Goal: Browse casually: Explore the website without a specific task or goal

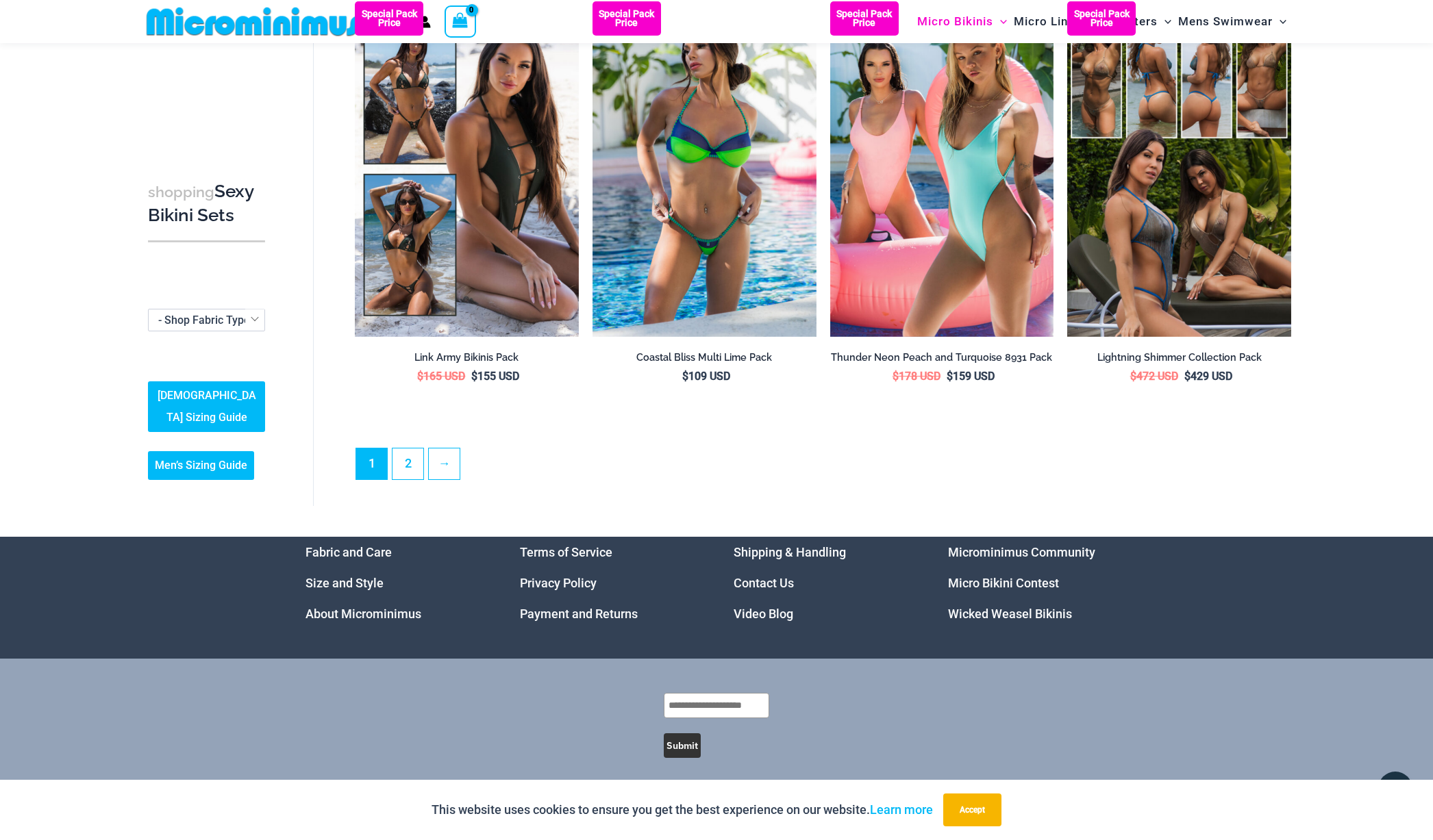
scroll to position [3187, 0]
click at [406, 456] on link "2" at bounding box center [407, 464] width 30 height 30
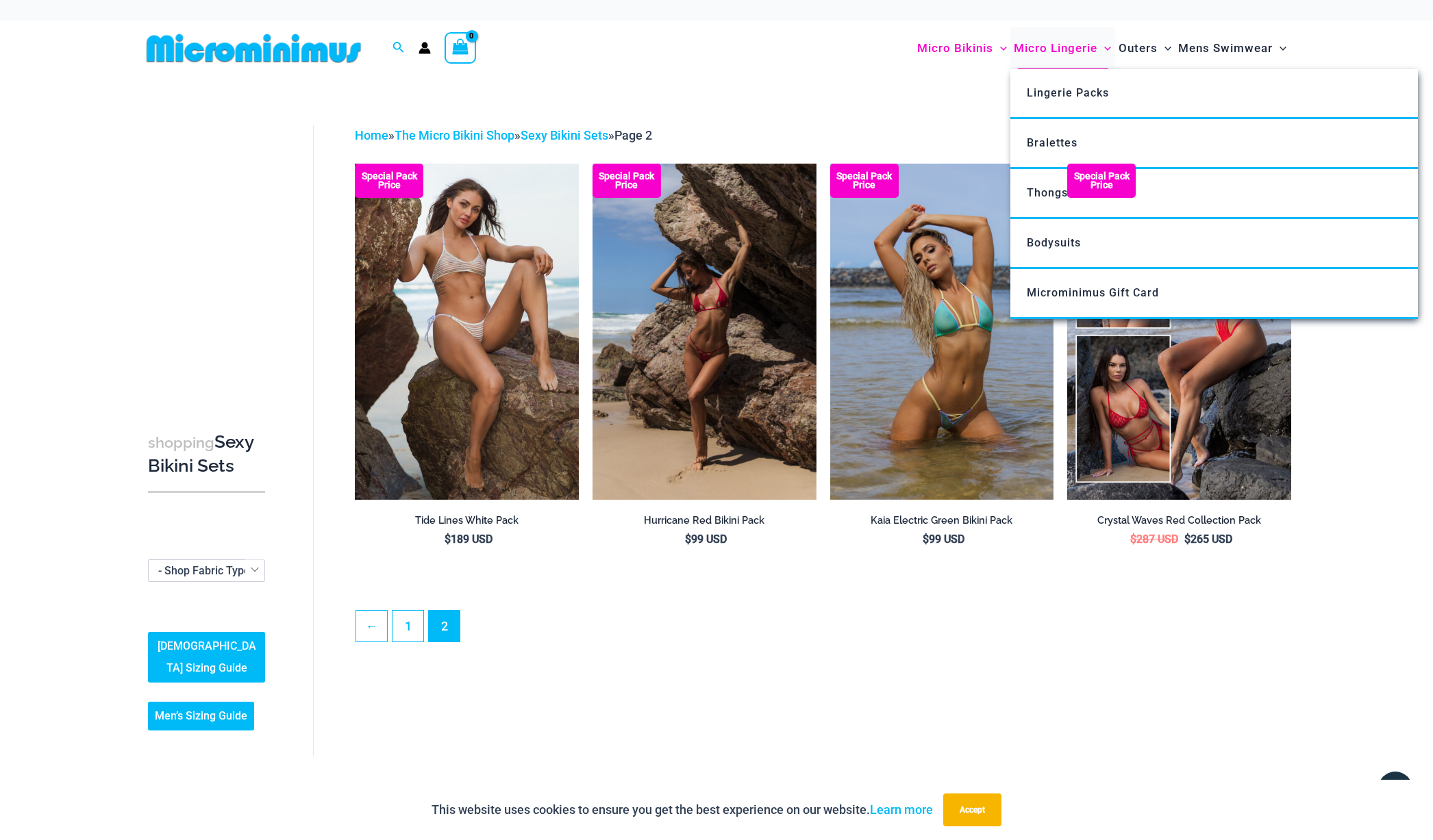
click at [1047, 45] on span "Micro Lingerie" at bounding box center [1055, 47] width 84 height 35
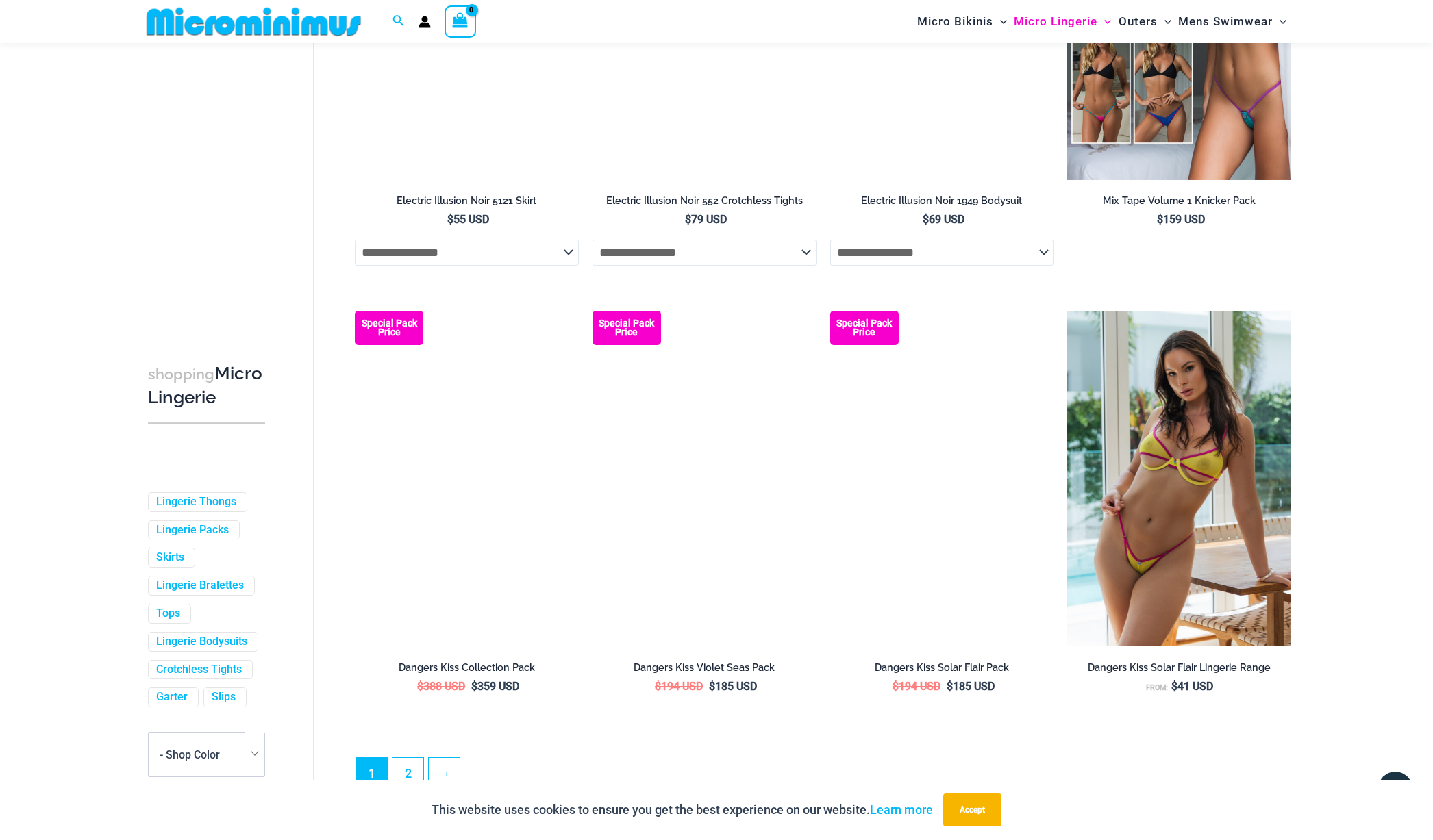
scroll to position [3244, 0]
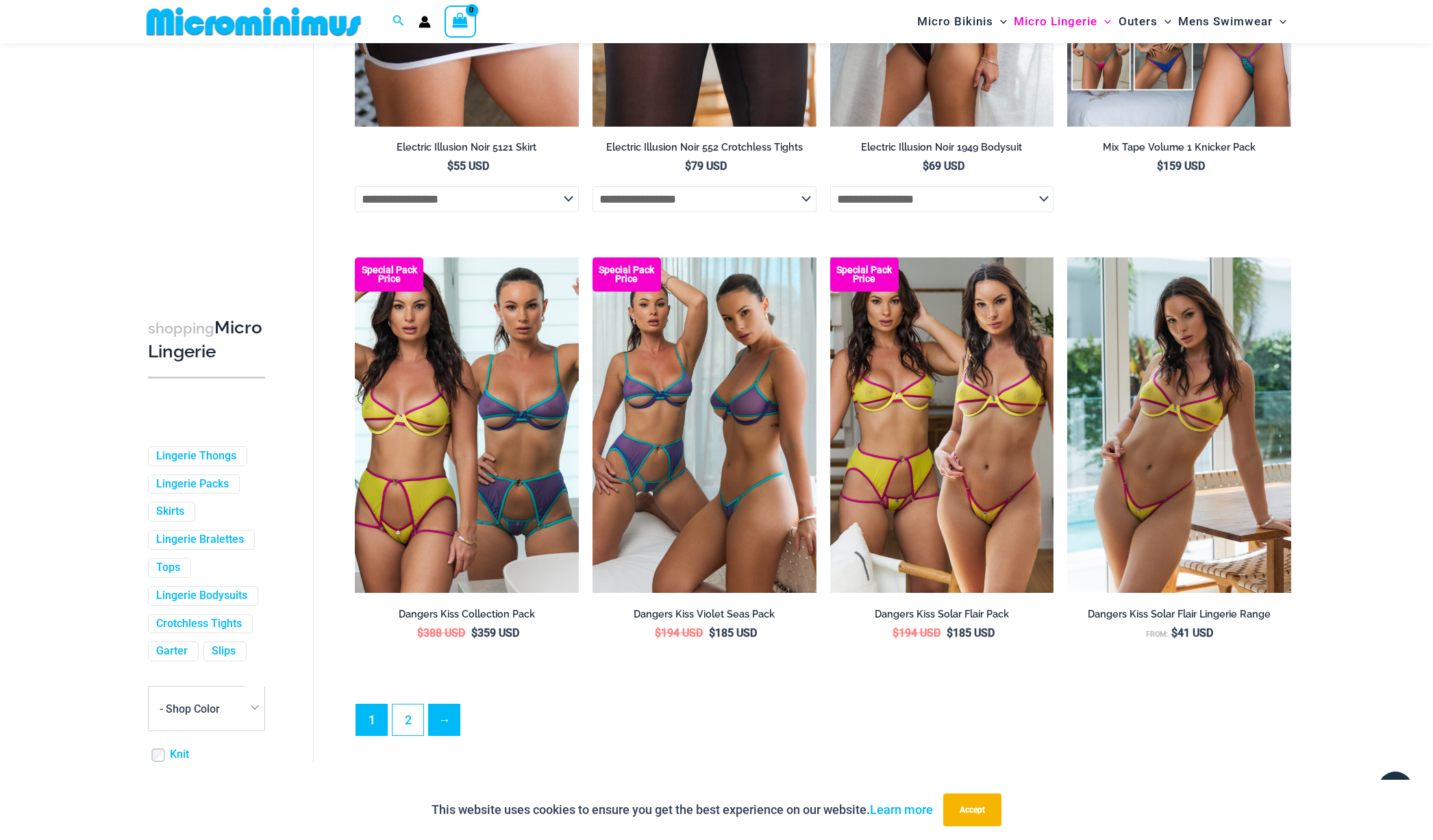
click at [443, 725] on link "→" at bounding box center [443, 719] width 30 height 30
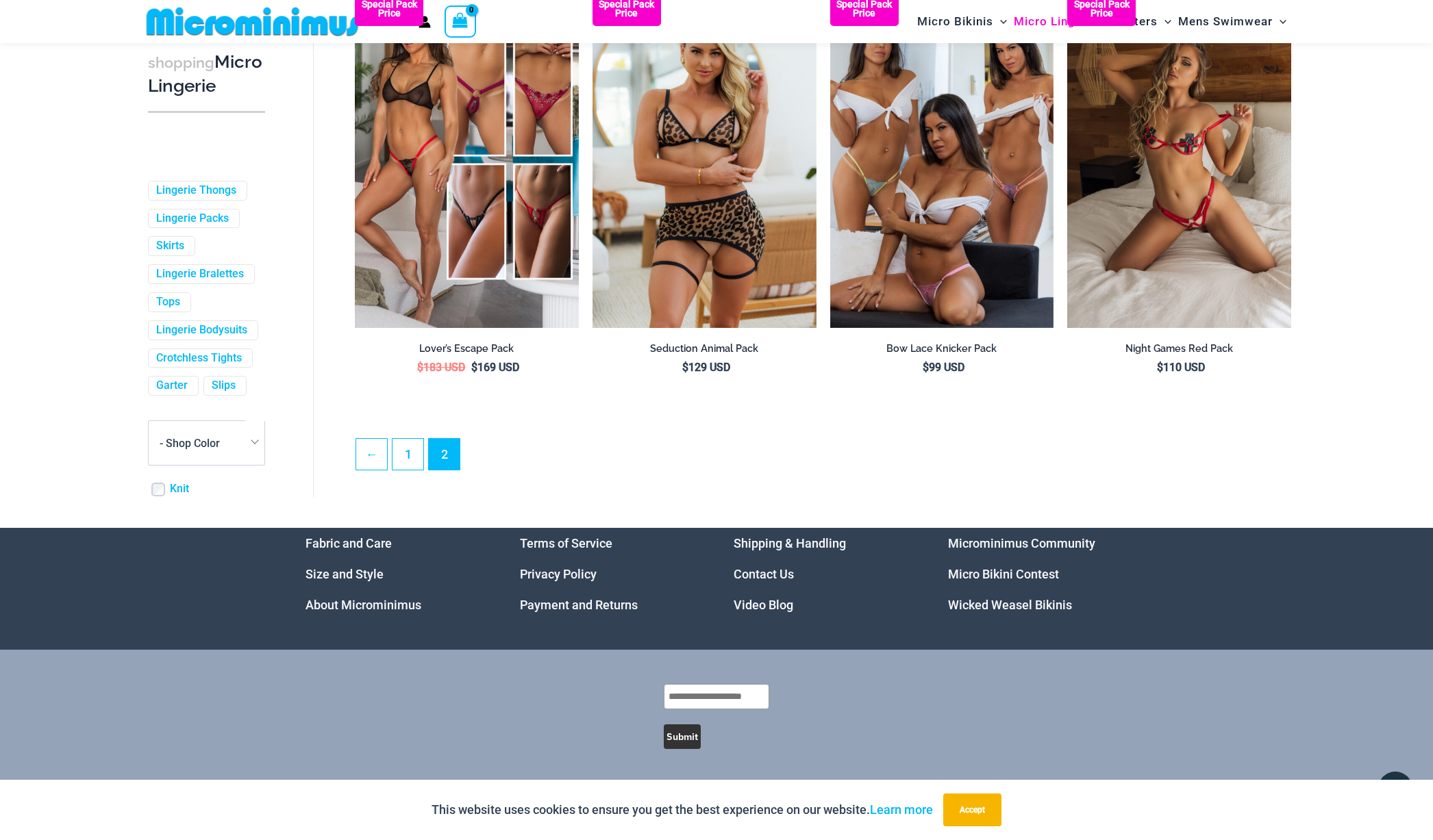
scroll to position [3439, 0]
click at [226, 217] on link "Lingerie Packs" at bounding box center [192, 218] width 72 height 14
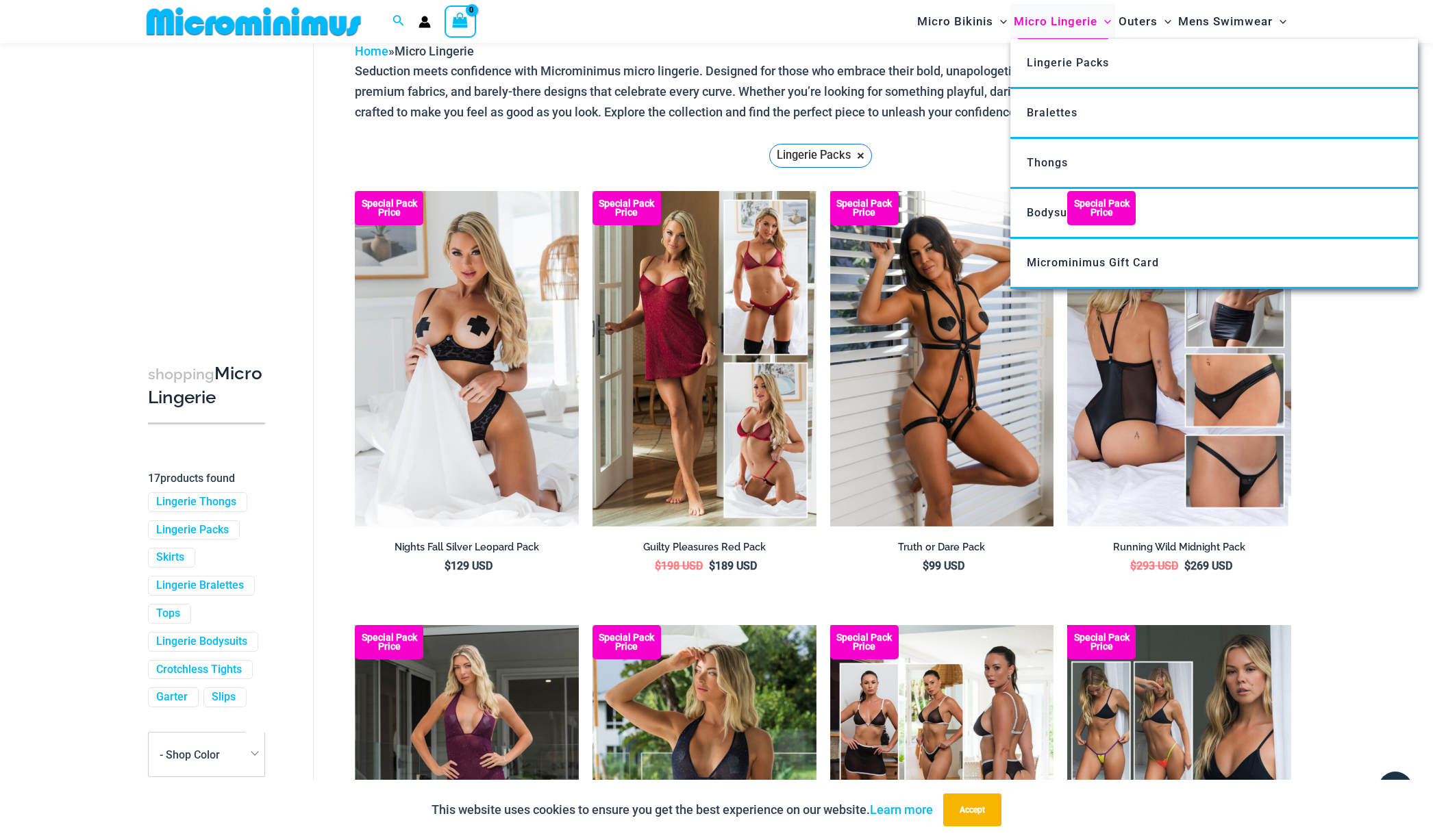
scroll to position [72, 0]
click at [1057, 113] on span "Bralettes" at bounding box center [1051, 113] width 50 height 13
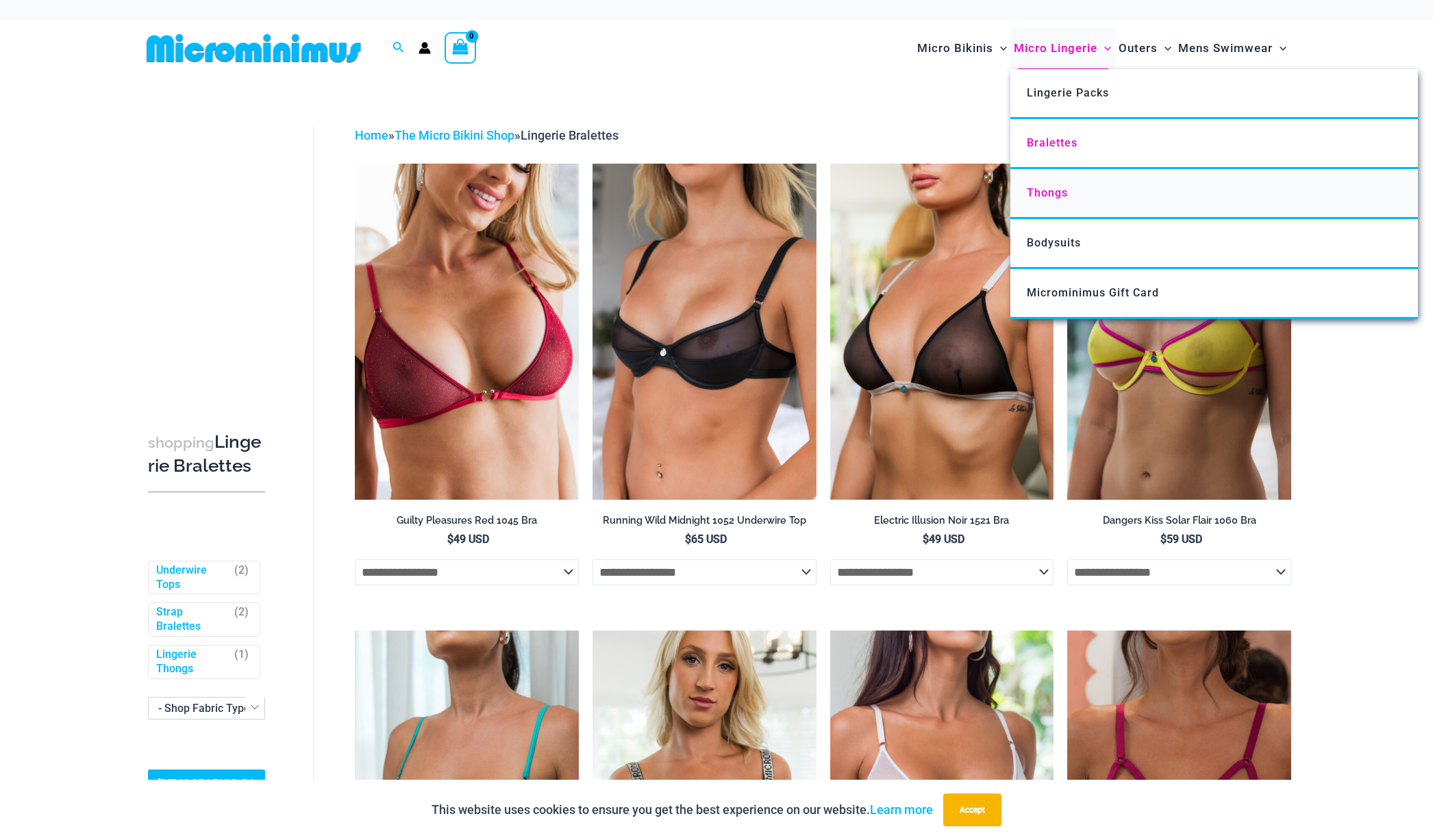
click at [1059, 193] on span "Thongs" at bounding box center [1046, 193] width 41 height 13
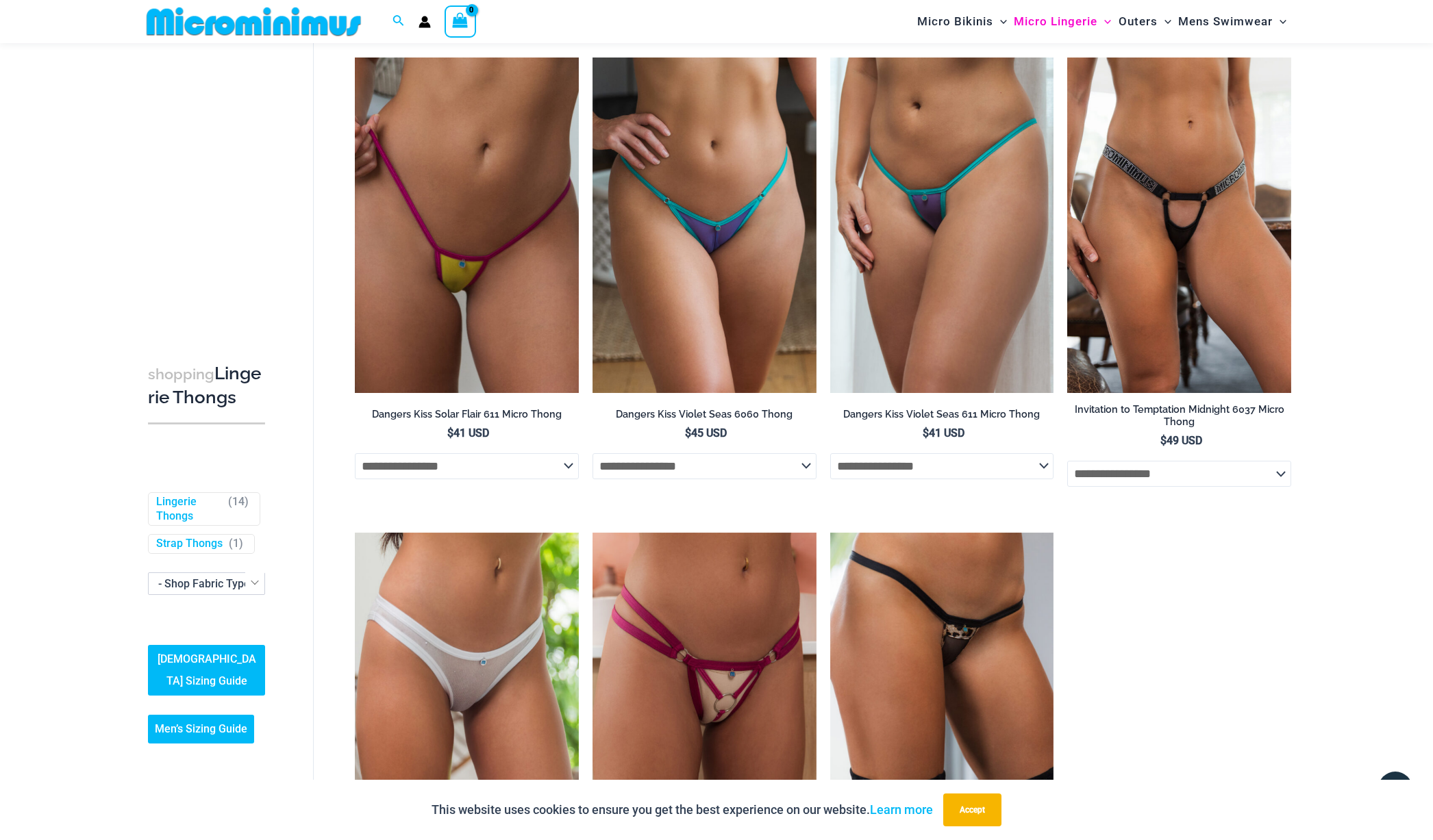
scroll to position [873, 0]
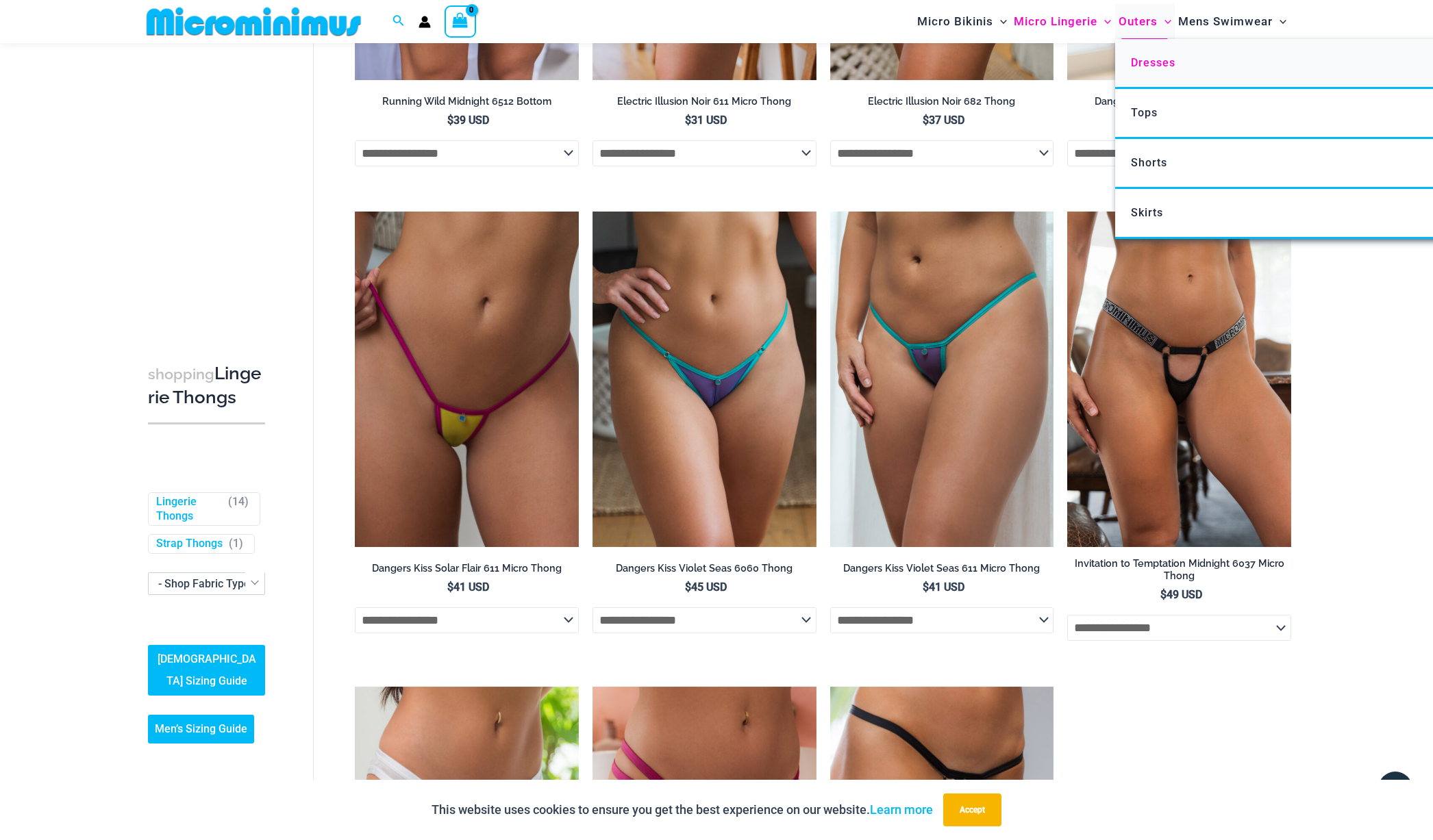
click at [1143, 63] on span "Dresses" at bounding box center [1153, 63] width 45 height 13
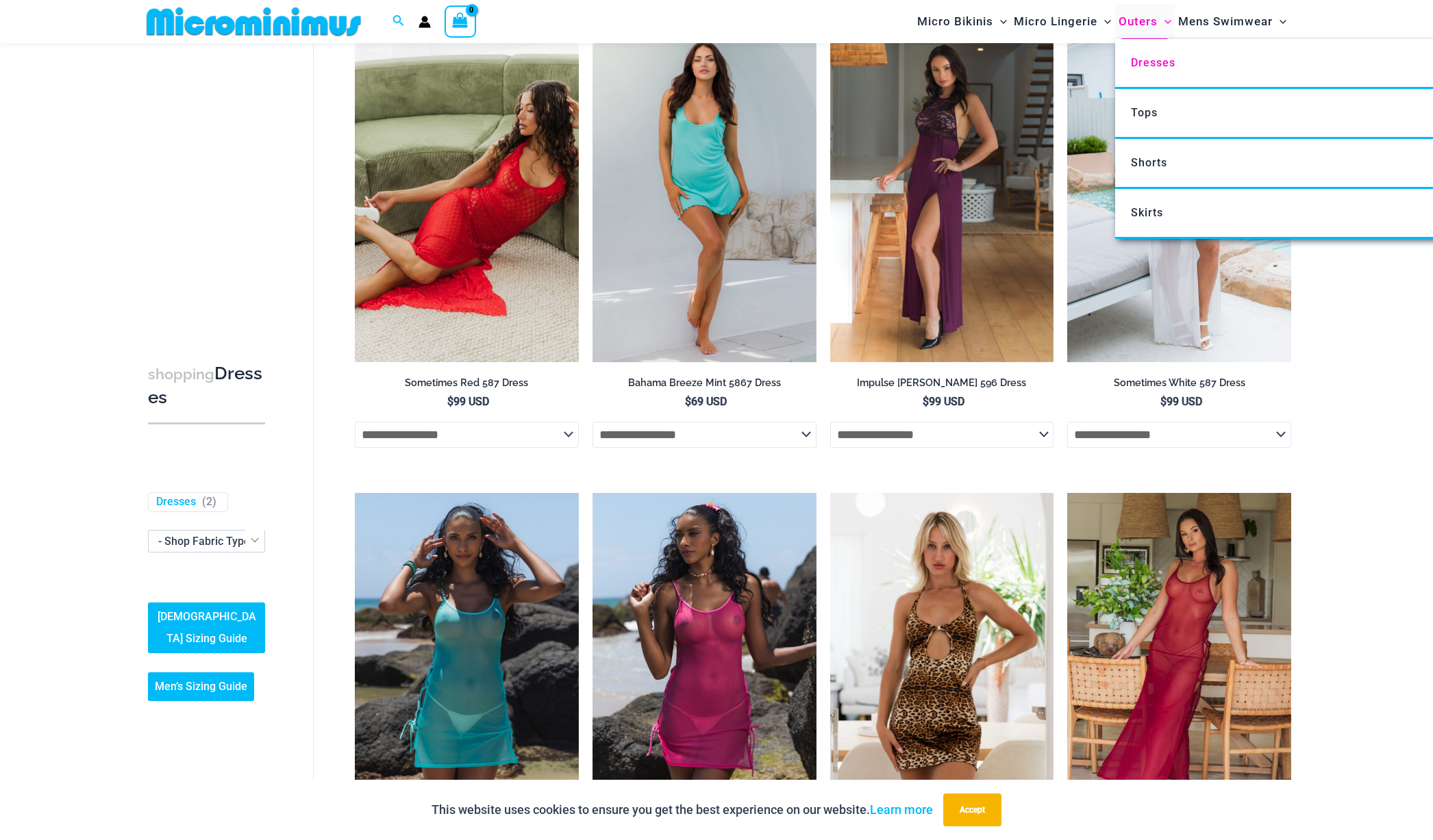
scroll to position [107, 0]
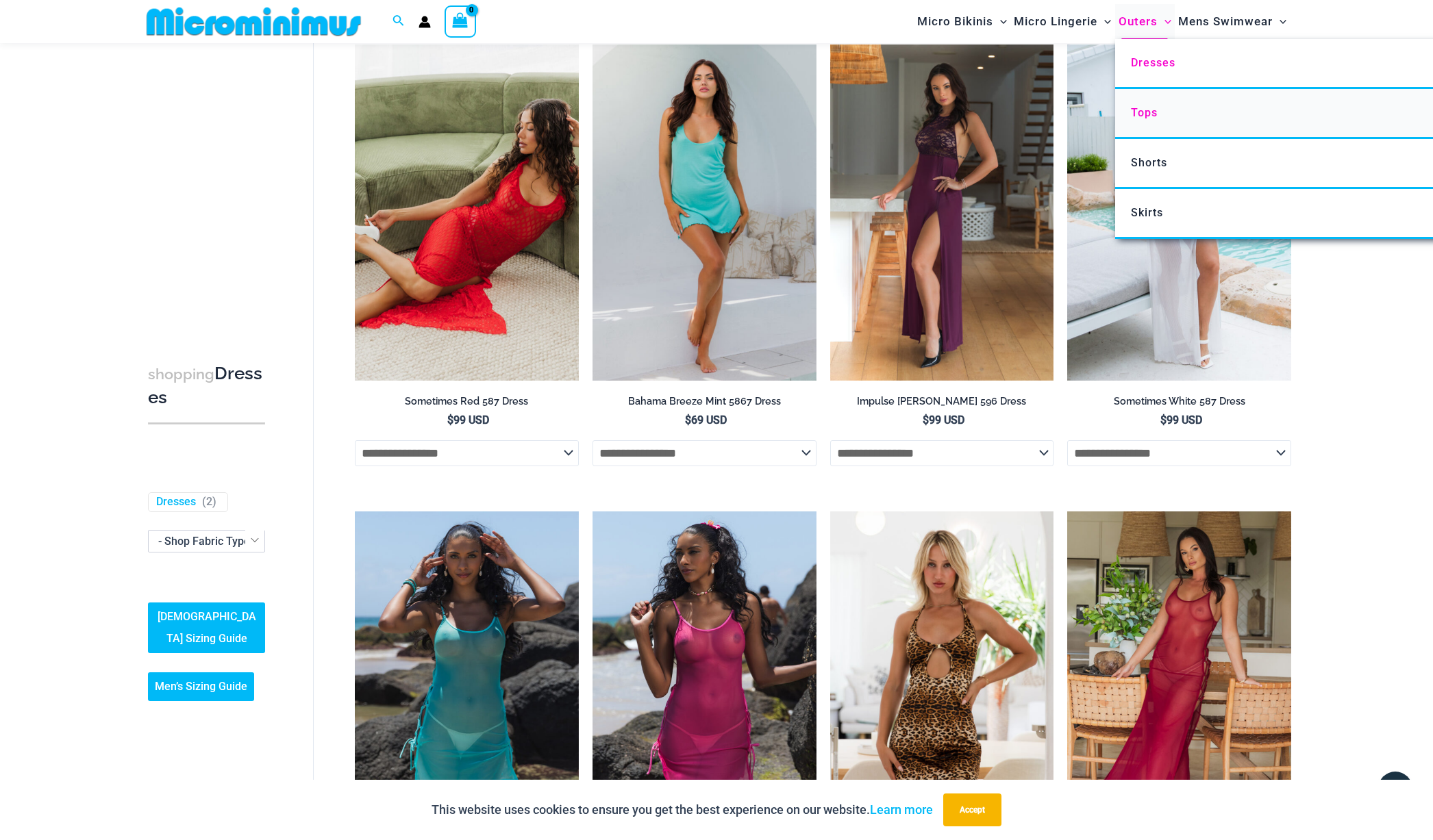
click at [1139, 114] on span "Tops" at bounding box center [1144, 113] width 27 height 13
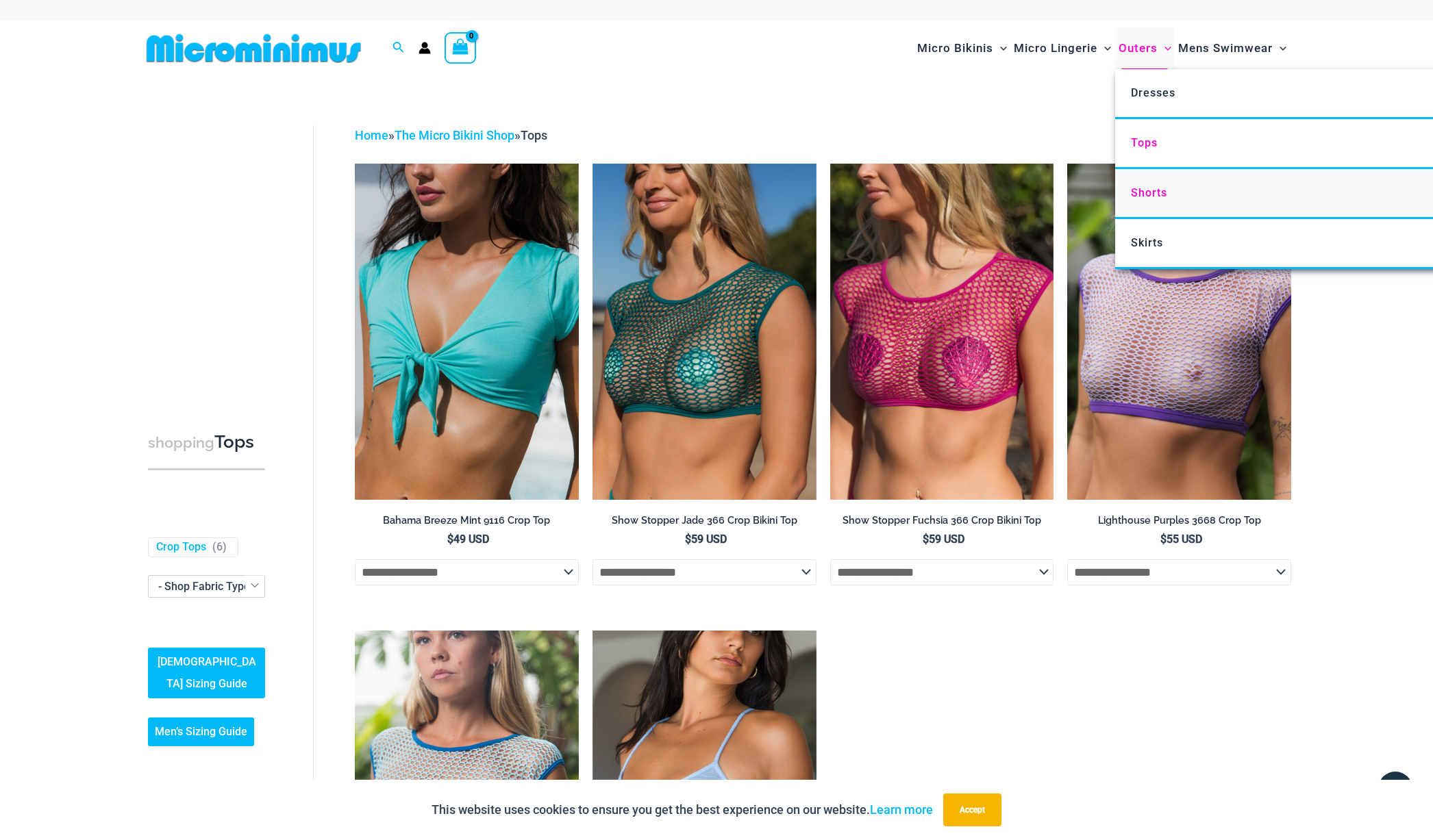
click at [1147, 194] on span "Shorts" at bounding box center [1149, 193] width 36 height 13
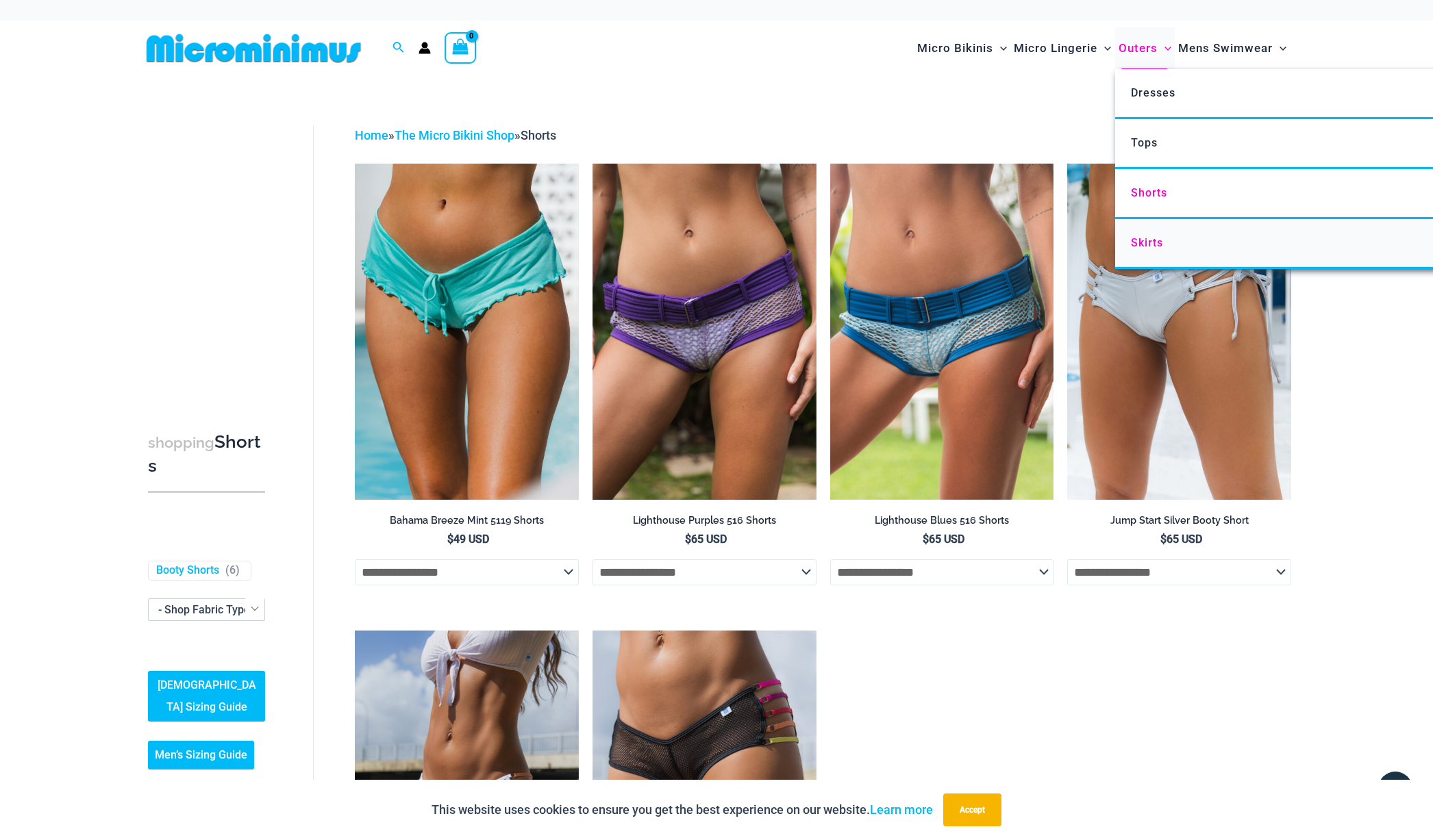
click at [1144, 243] on span "Skirts" at bounding box center [1147, 243] width 32 height 13
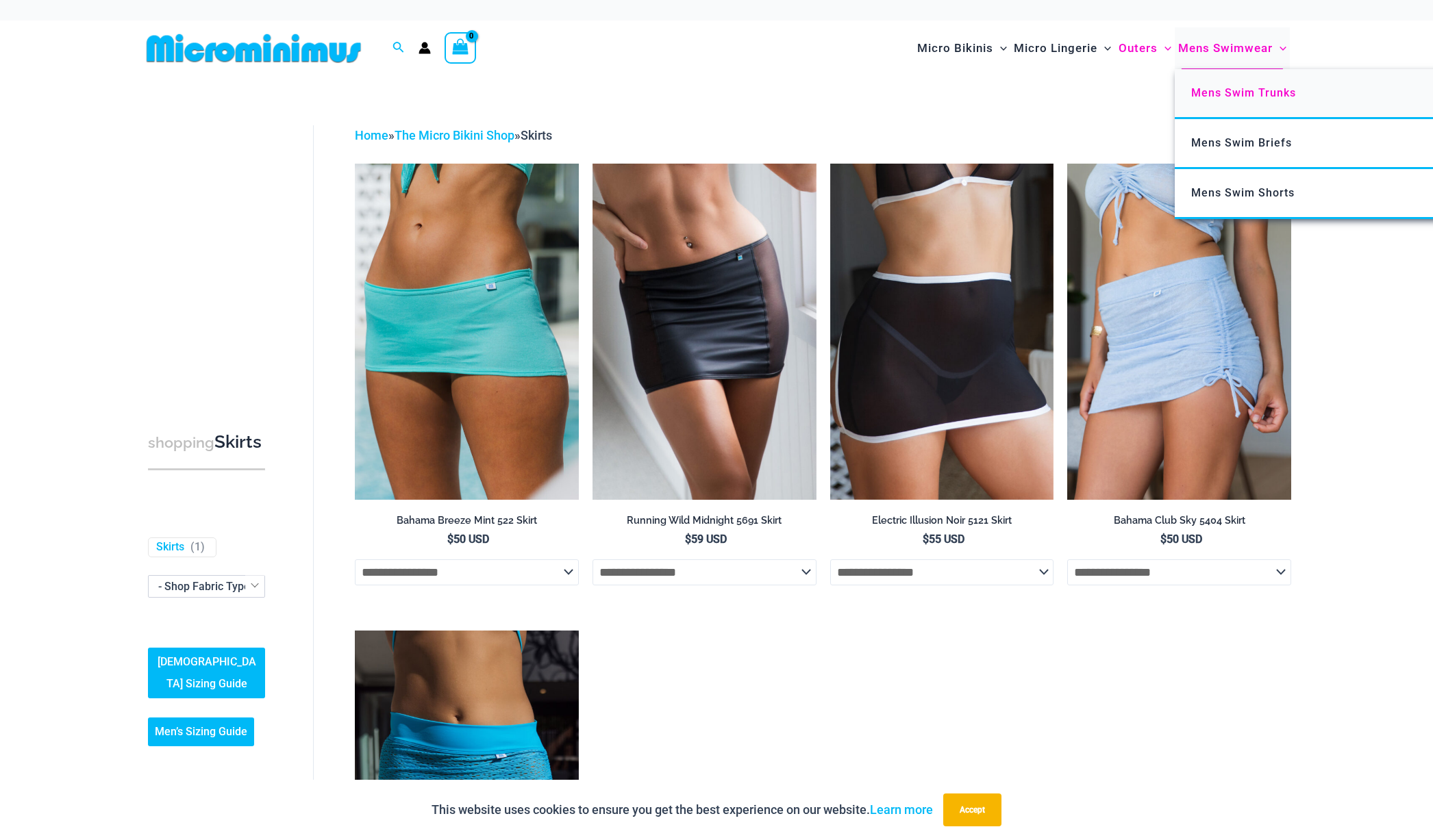
click at [1228, 94] on span "Mens Swim Trunks" at bounding box center [1243, 93] width 104 height 13
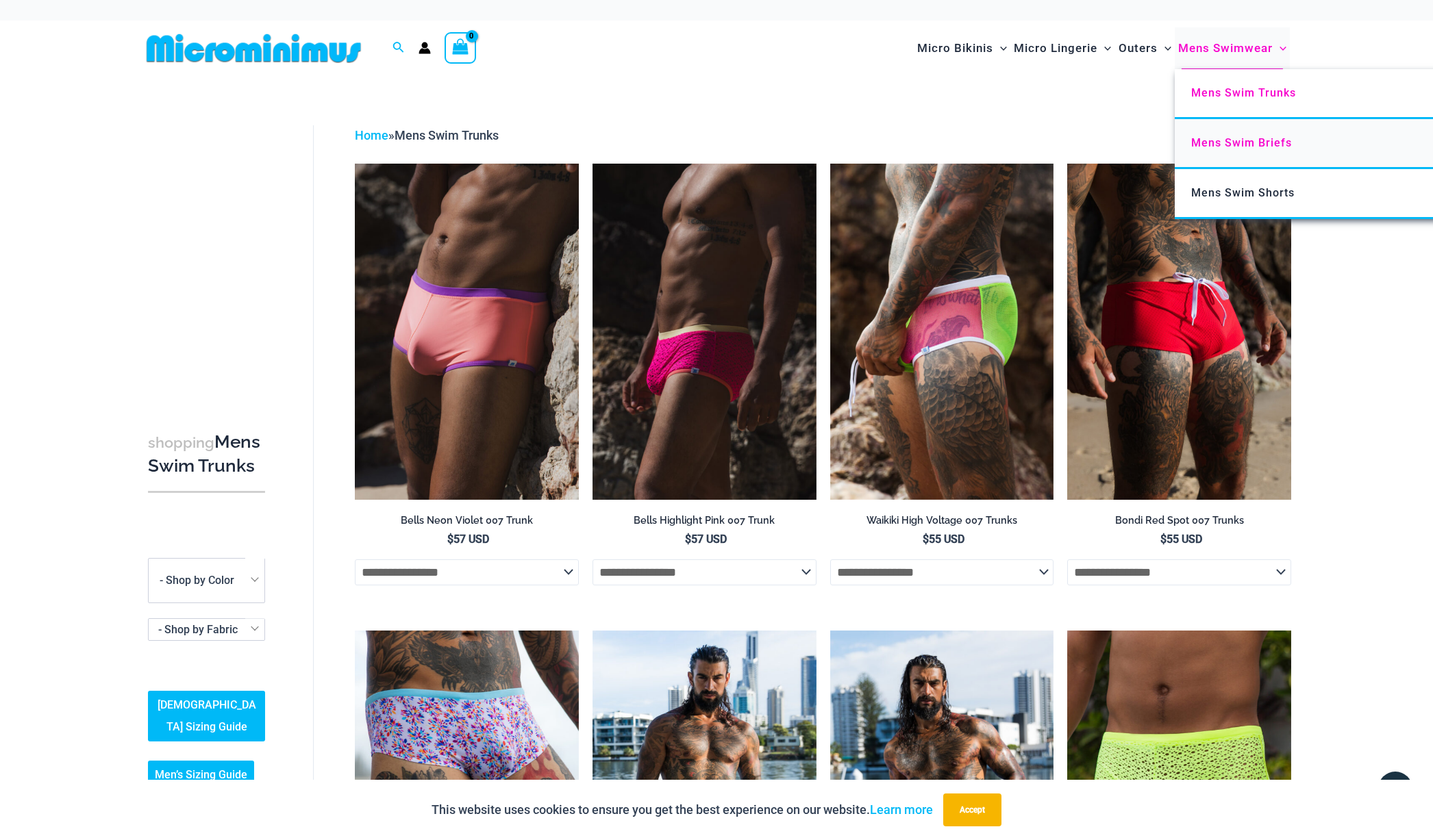
click at [1210, 143] on span "Mens Swim Briefs" at bounding box center [1241, 143] width 101 height 13
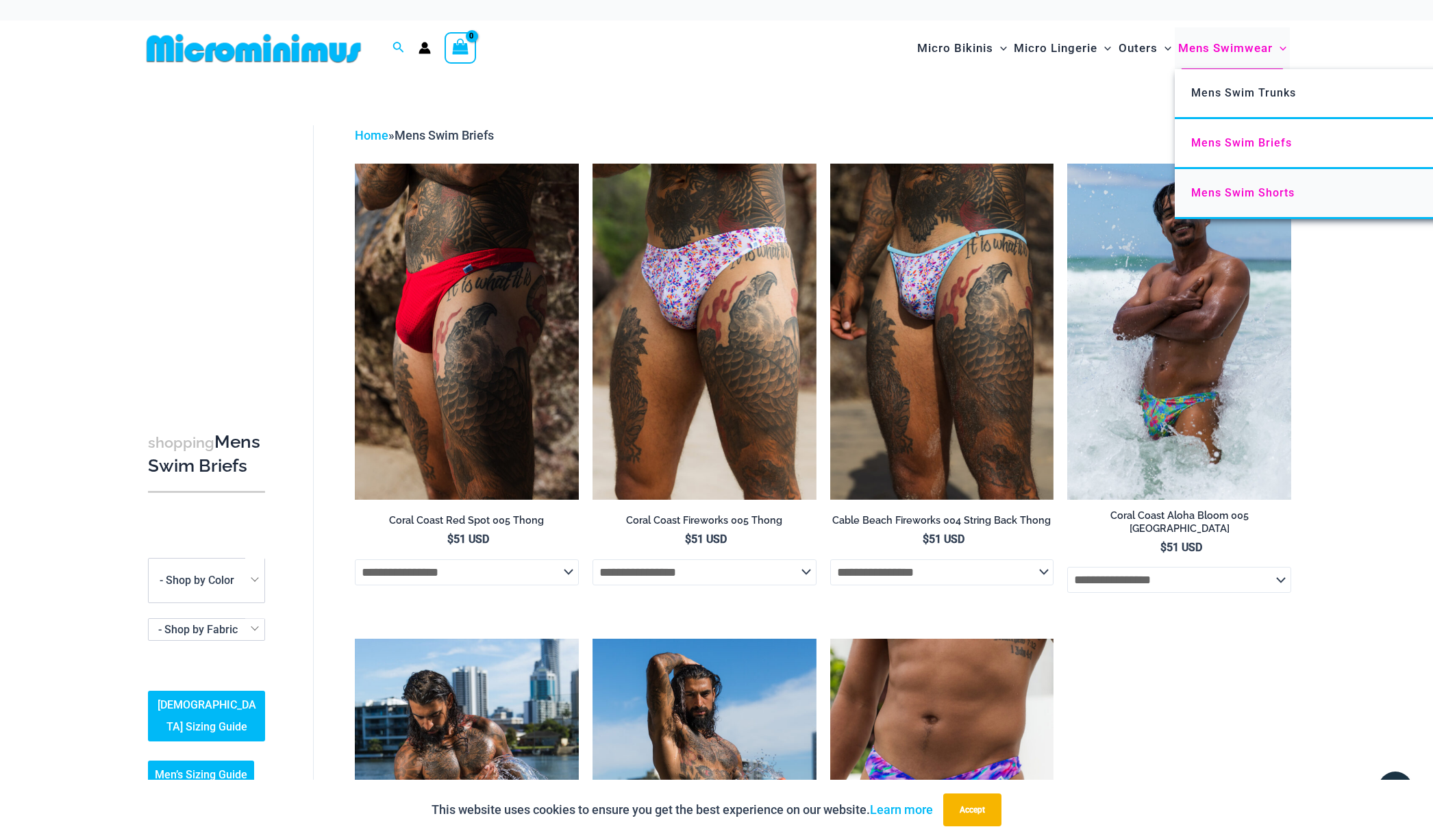
click at [1205, 192] on span "Mens Swim Shorts" at bounding box center [1242, 193] width 104 height 13
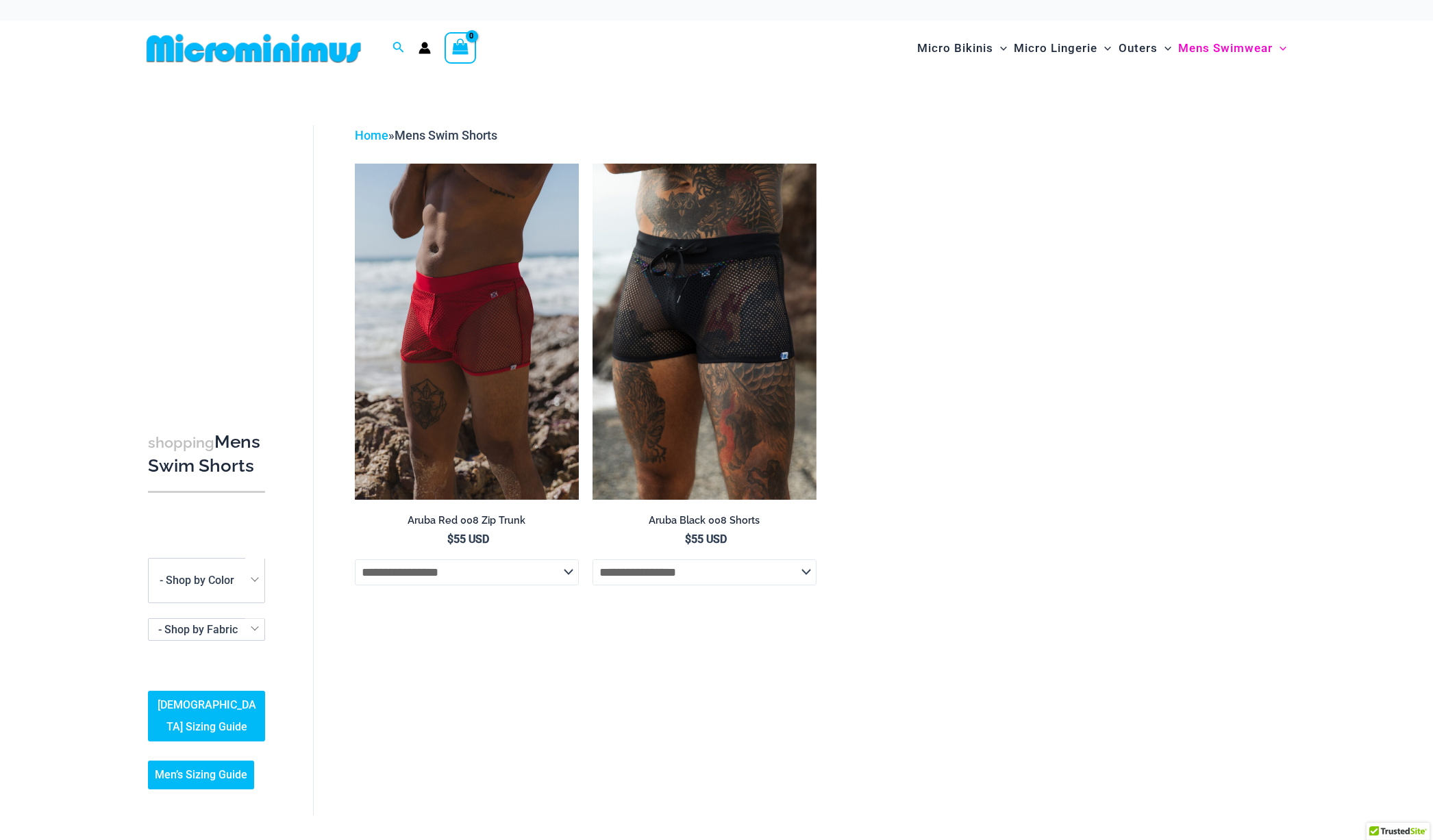
scroll to position [5, 0]
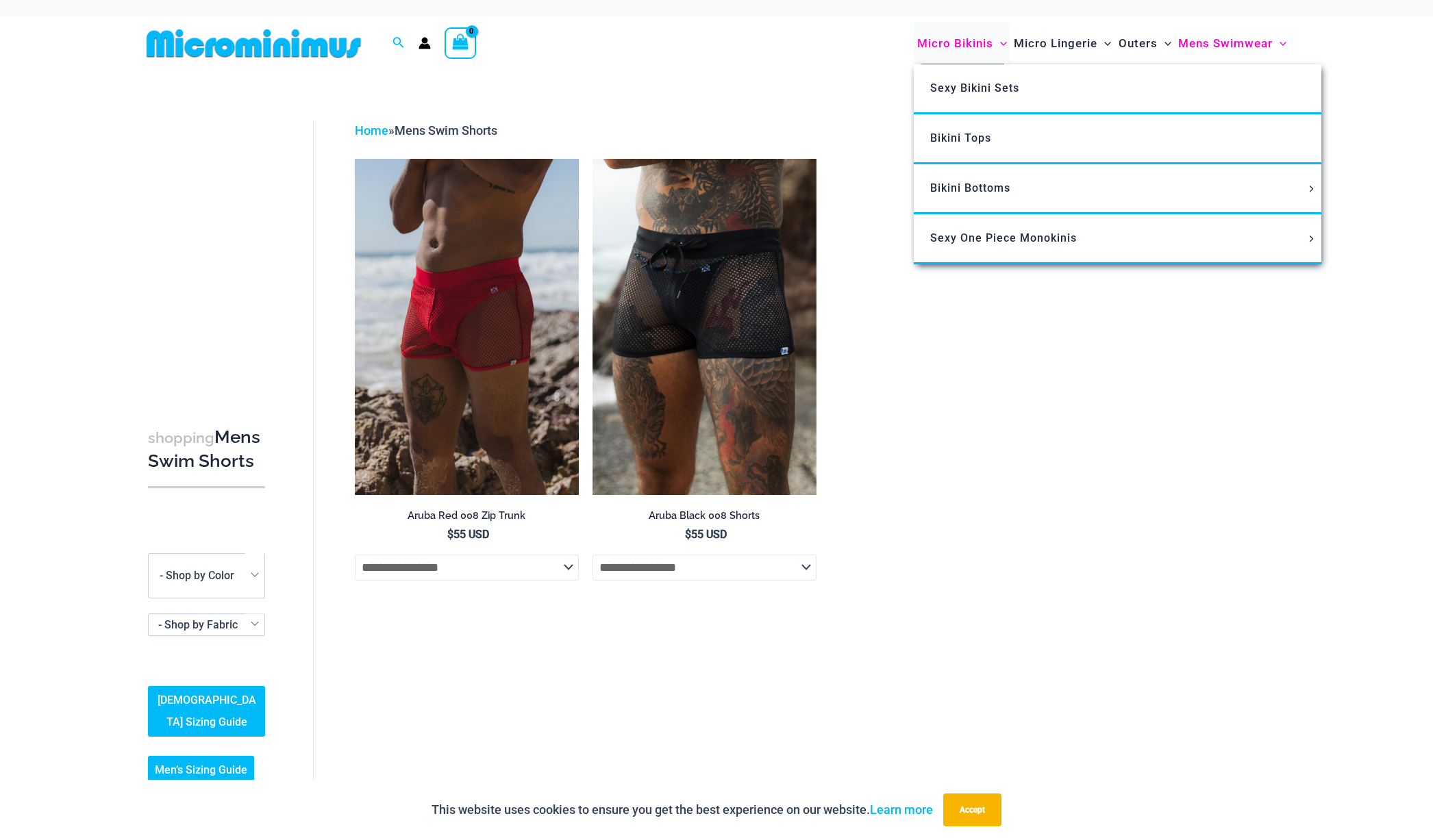
click at [962, 43] on span "Micro Bikinis" at bounding box center [955, 43] width 76 height 35
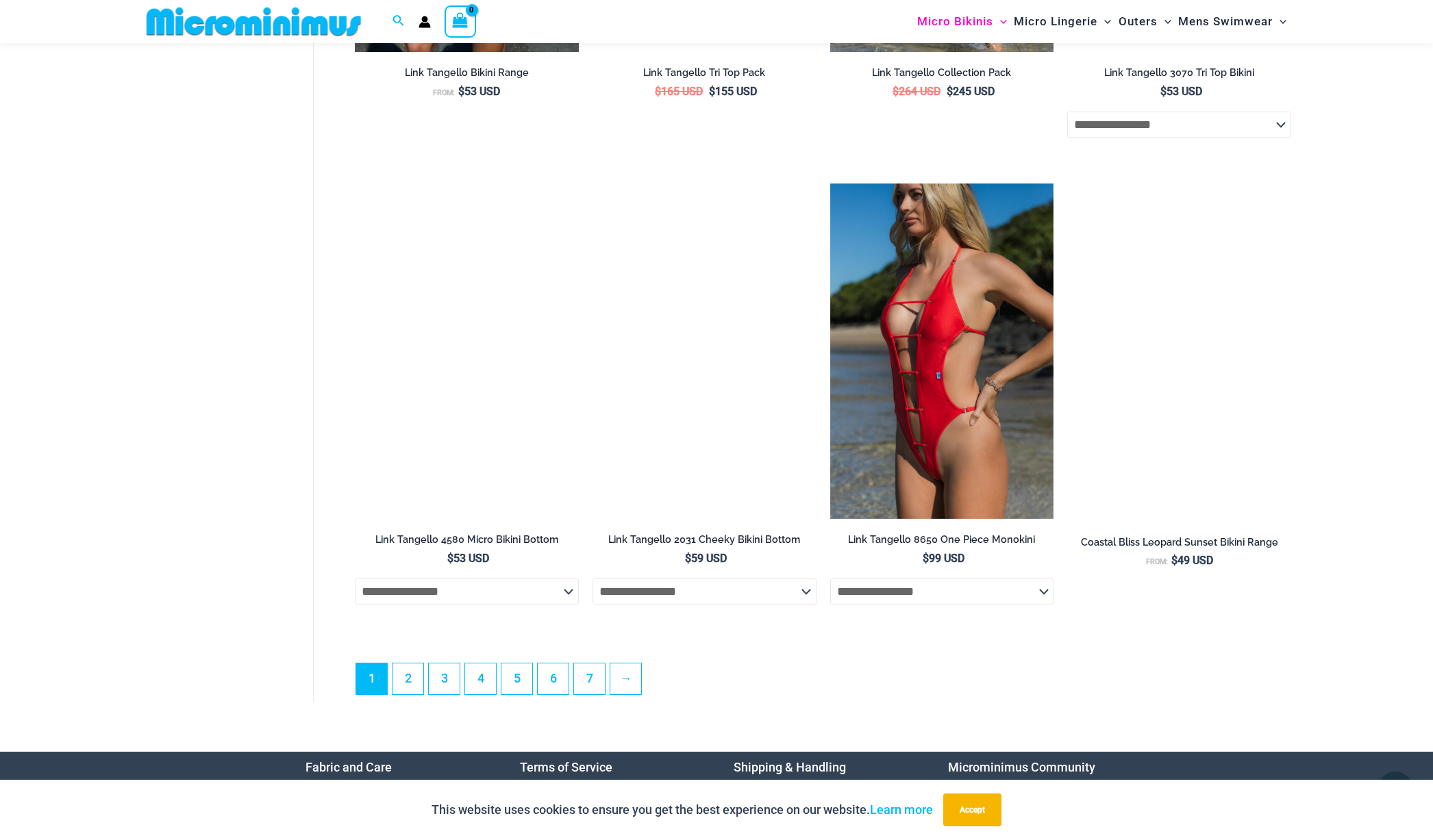
scroll to position [3525, 0]
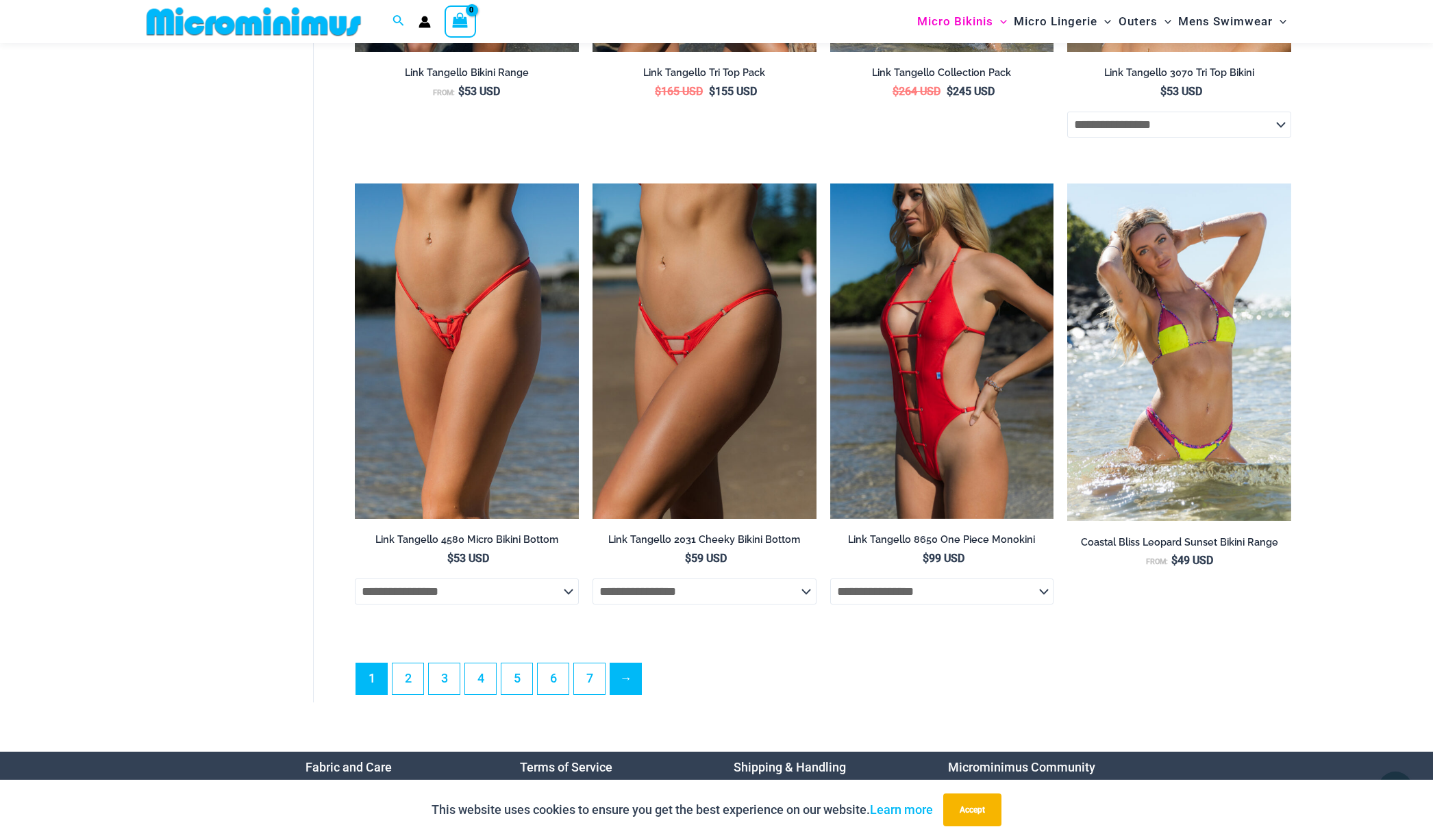
click at [628, 677] on link "→" at bounding box center [626, 679] width 30 height 30
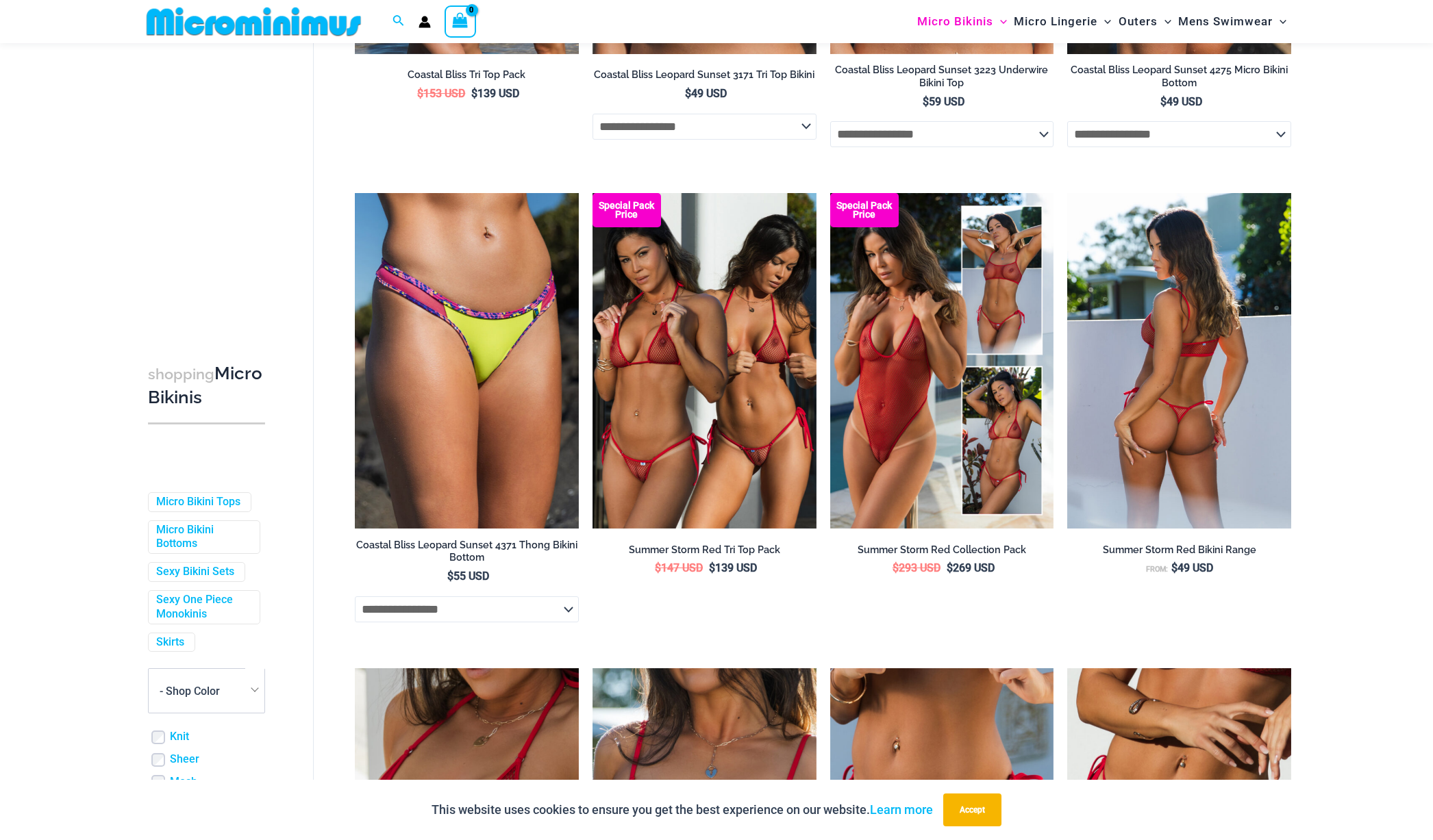
scroll to position [434, 0]
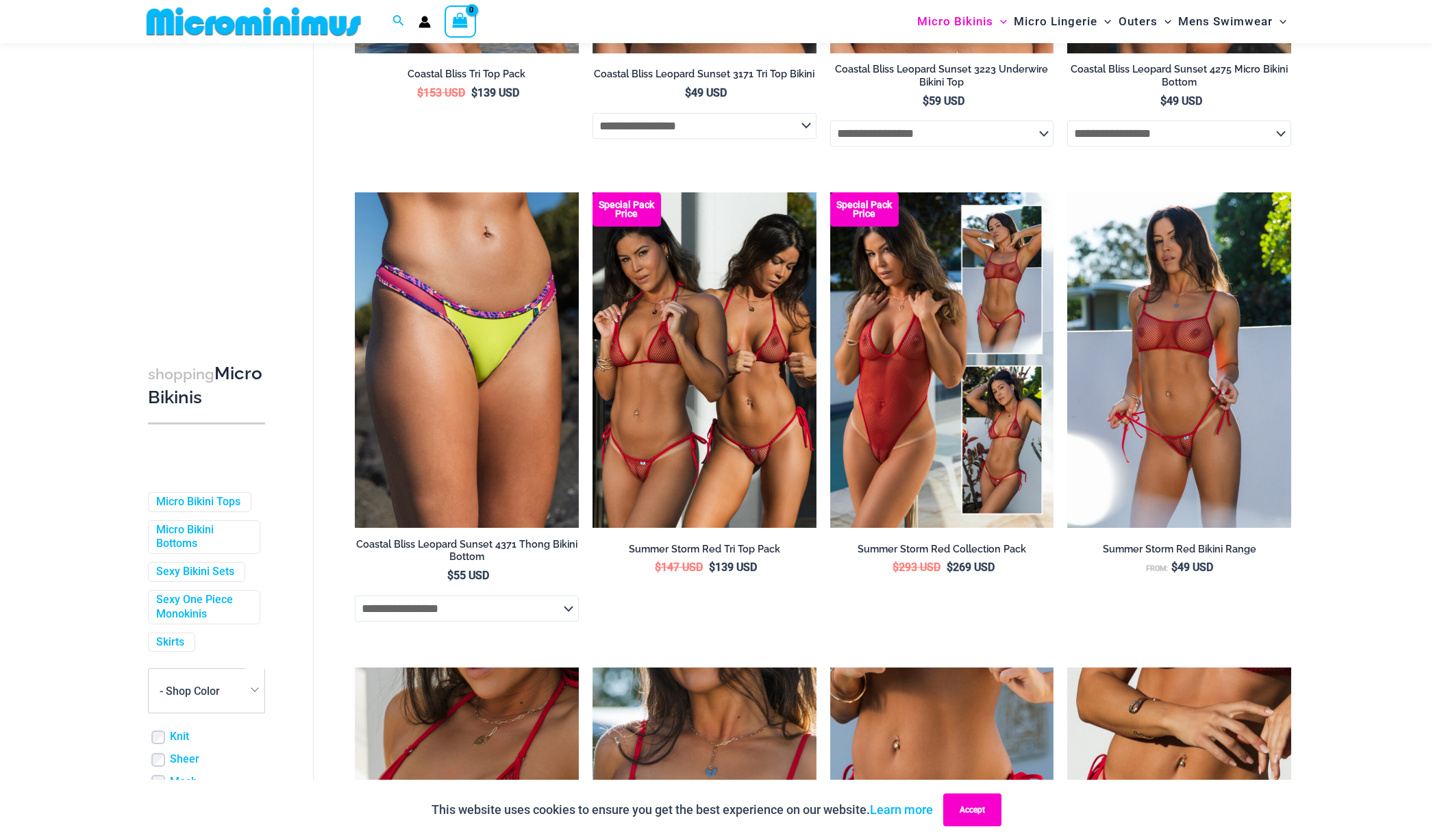
click at [975, 811] on button "Accept" at bounding box center [971, 810] width 58 height 33
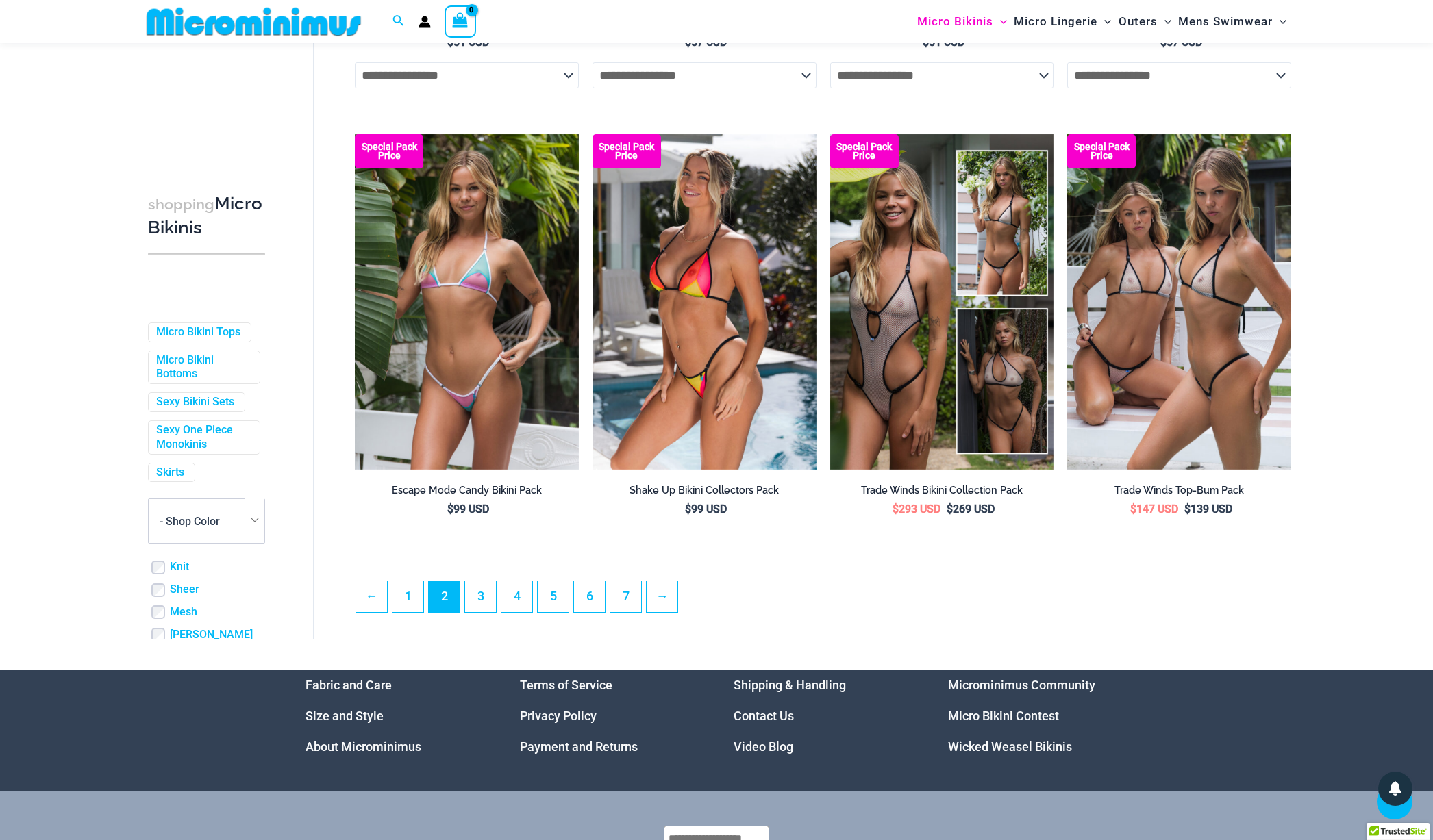
scroll to position [3331, 0]
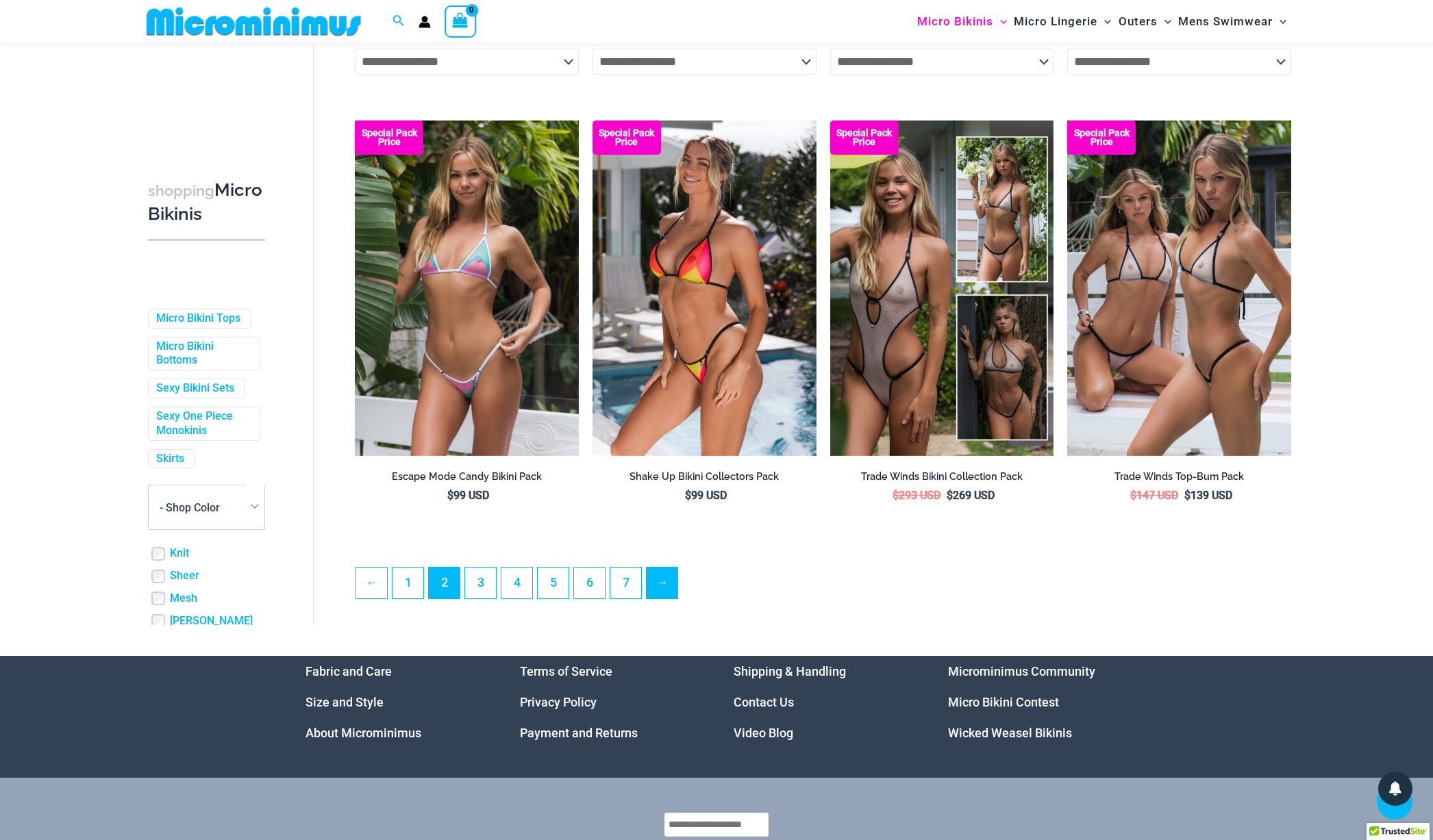
click at [665, 588] on link "→" at bounding box center [662, 583] width 30 height 30
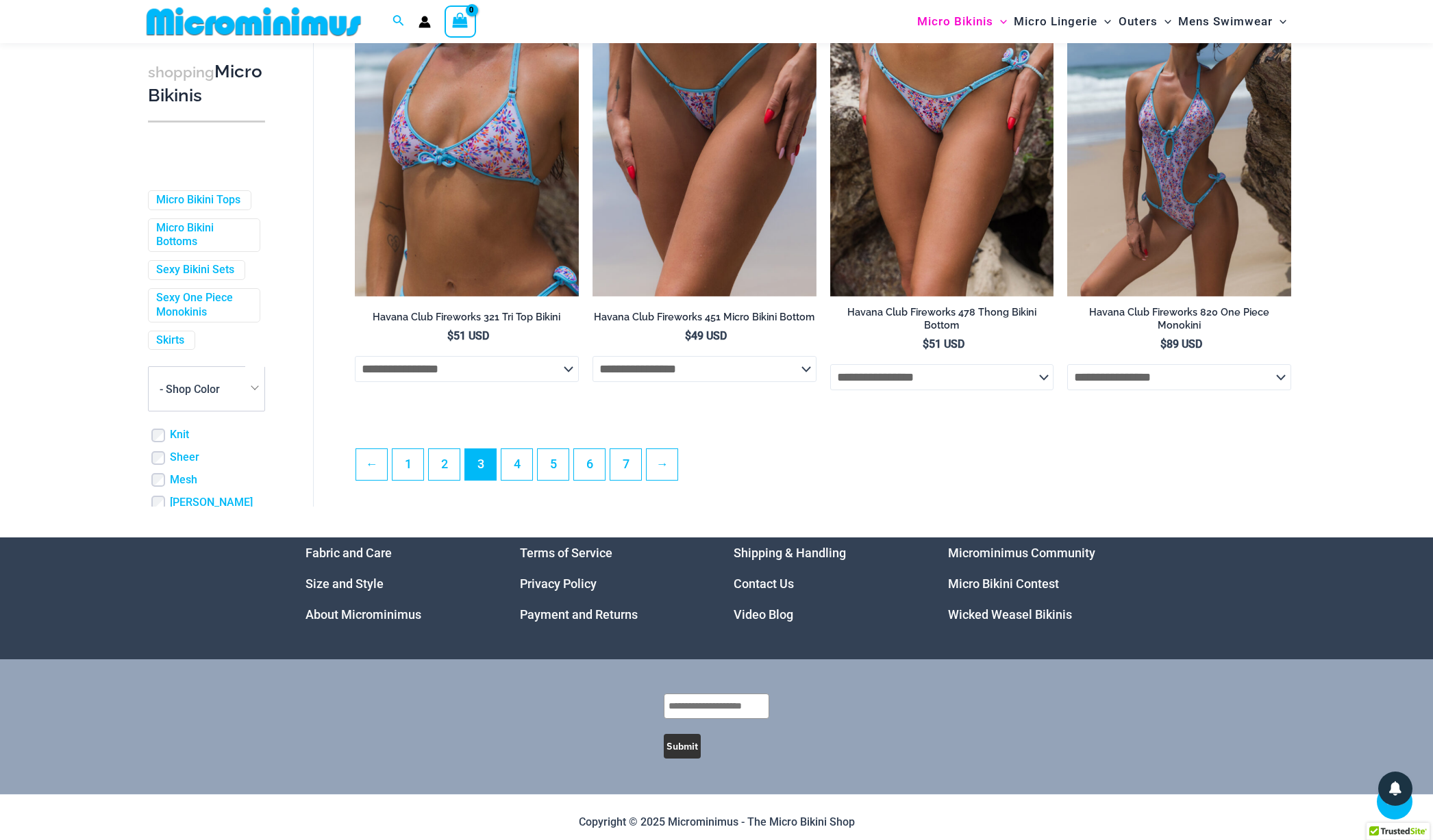
scroll to position [3481, 0]
click at [522, 459] on link "4" at bounding box center [517, 465] width 30 height 30
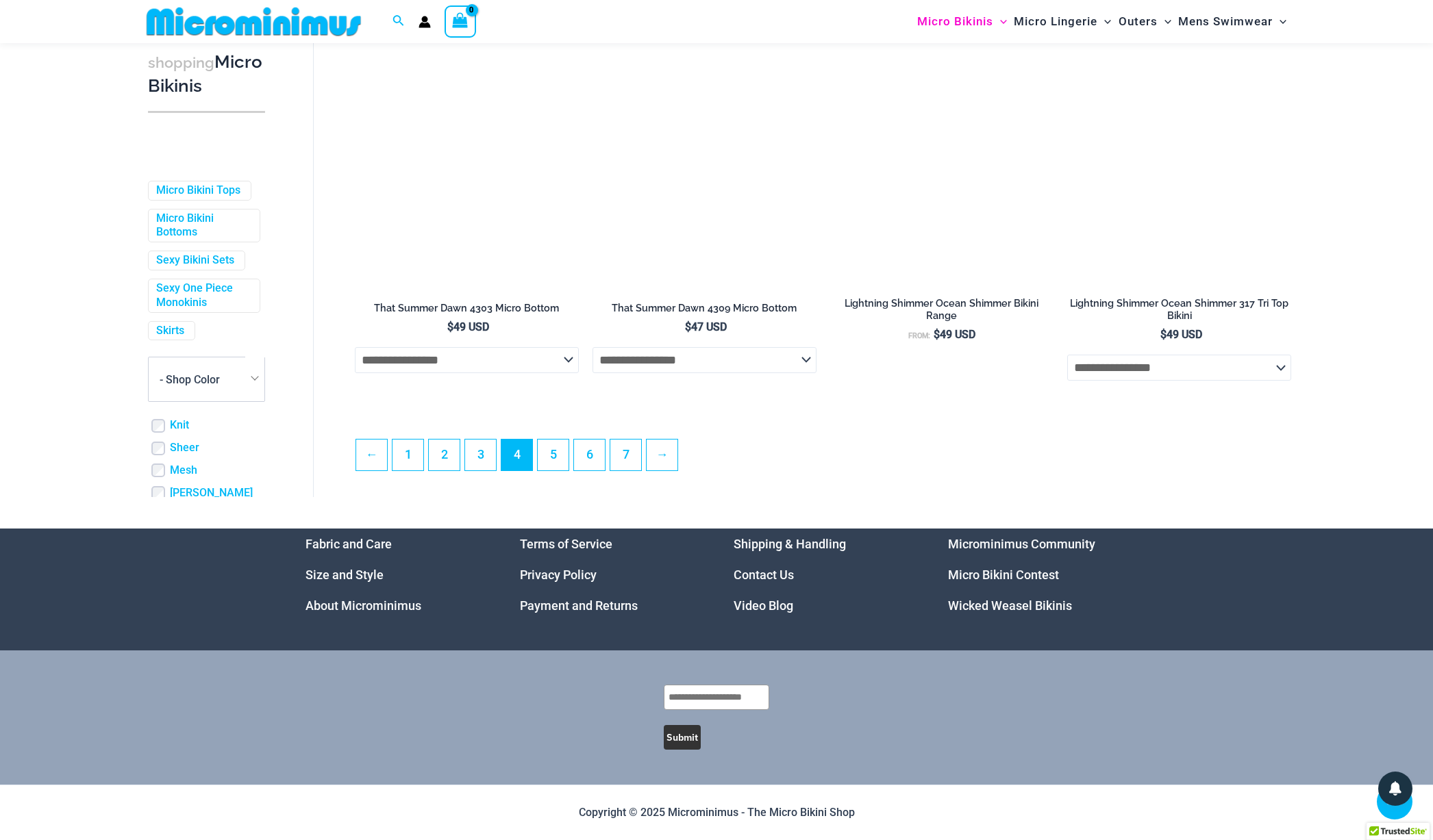
scroll to position [3489, 0]
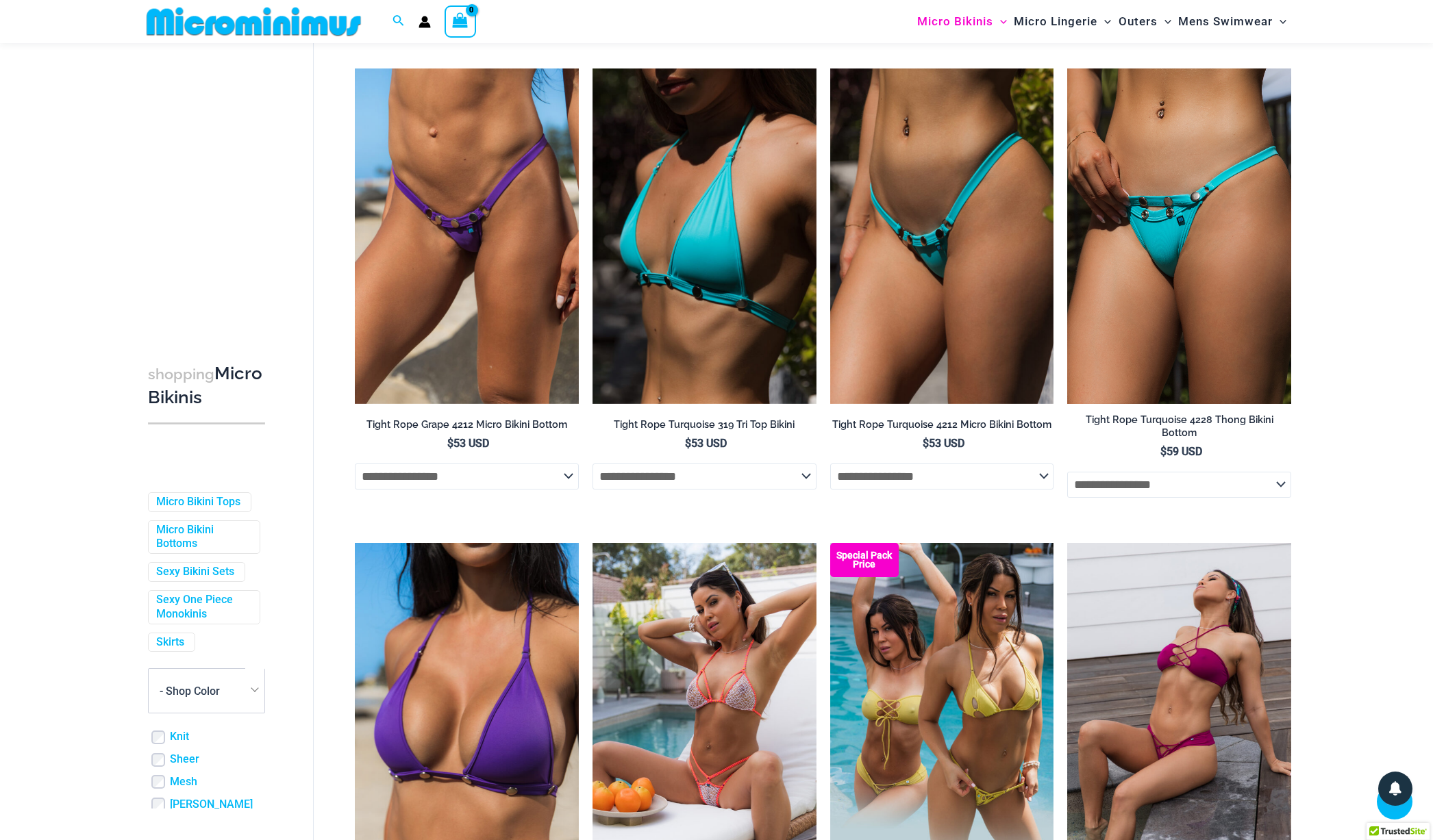
scroll to position [1508, 0]
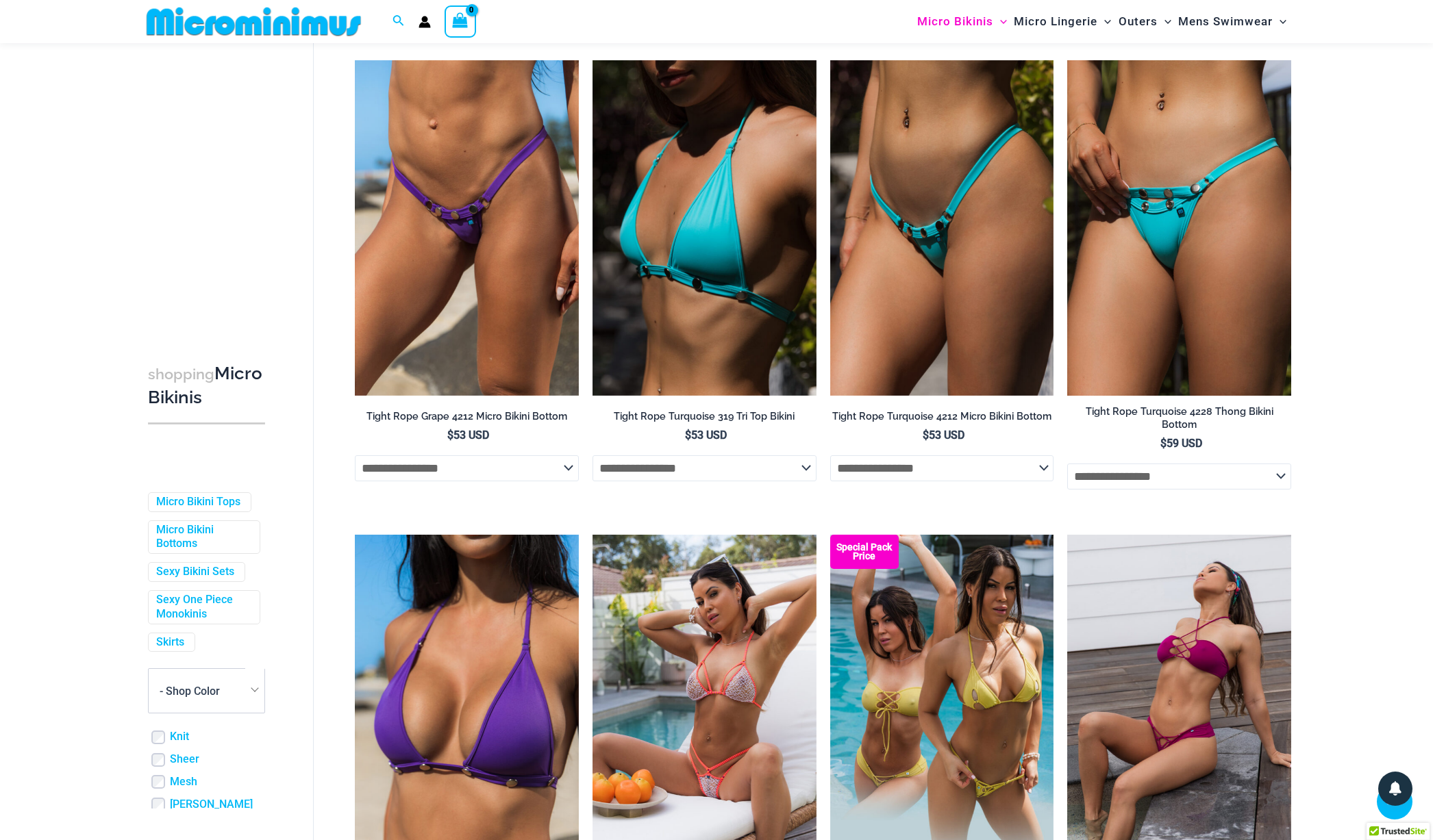
click at [1165, 274] on img at bounding box center [1179, 227] width 224 height 335
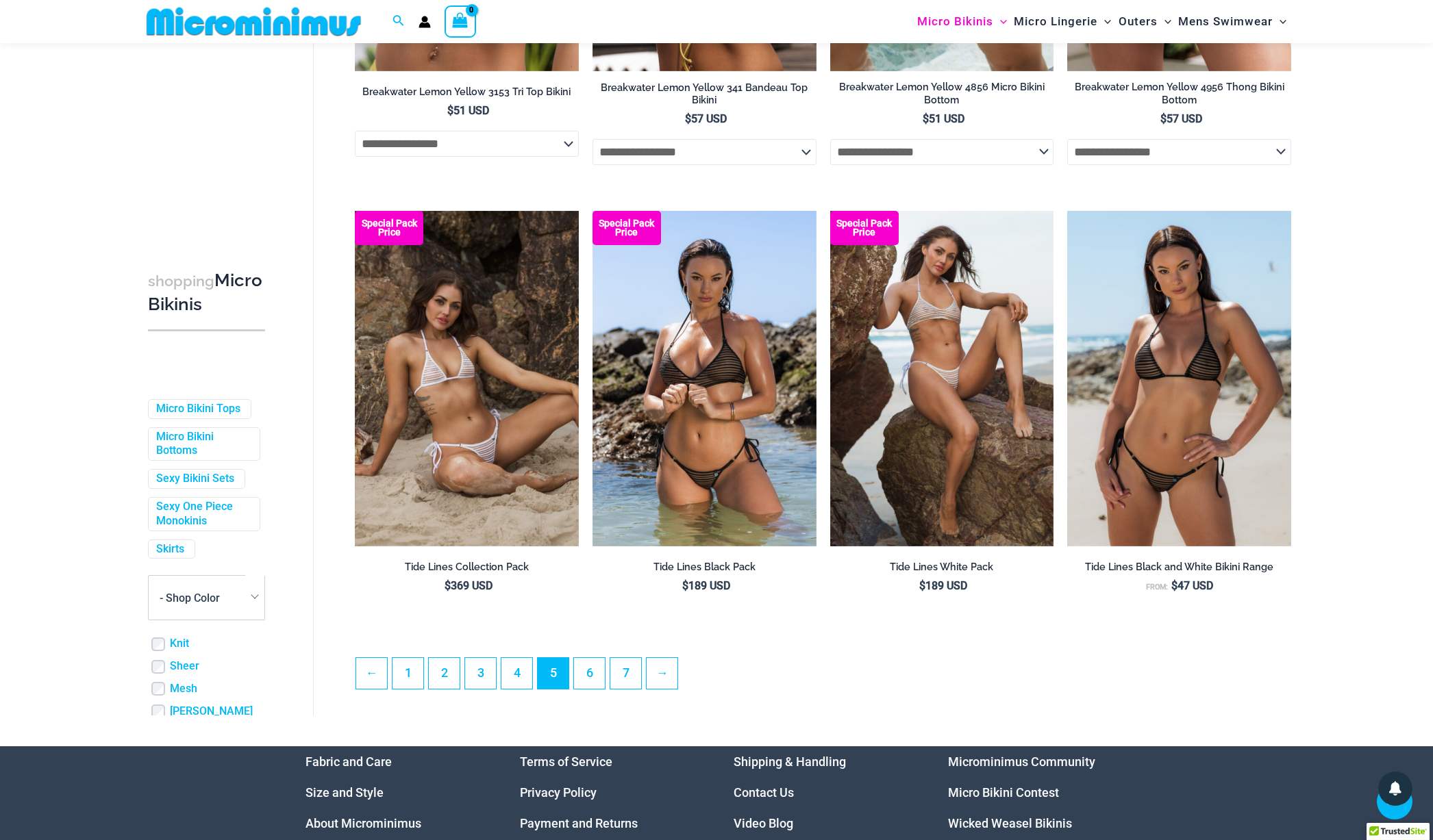
scroll to position [3387, 0]
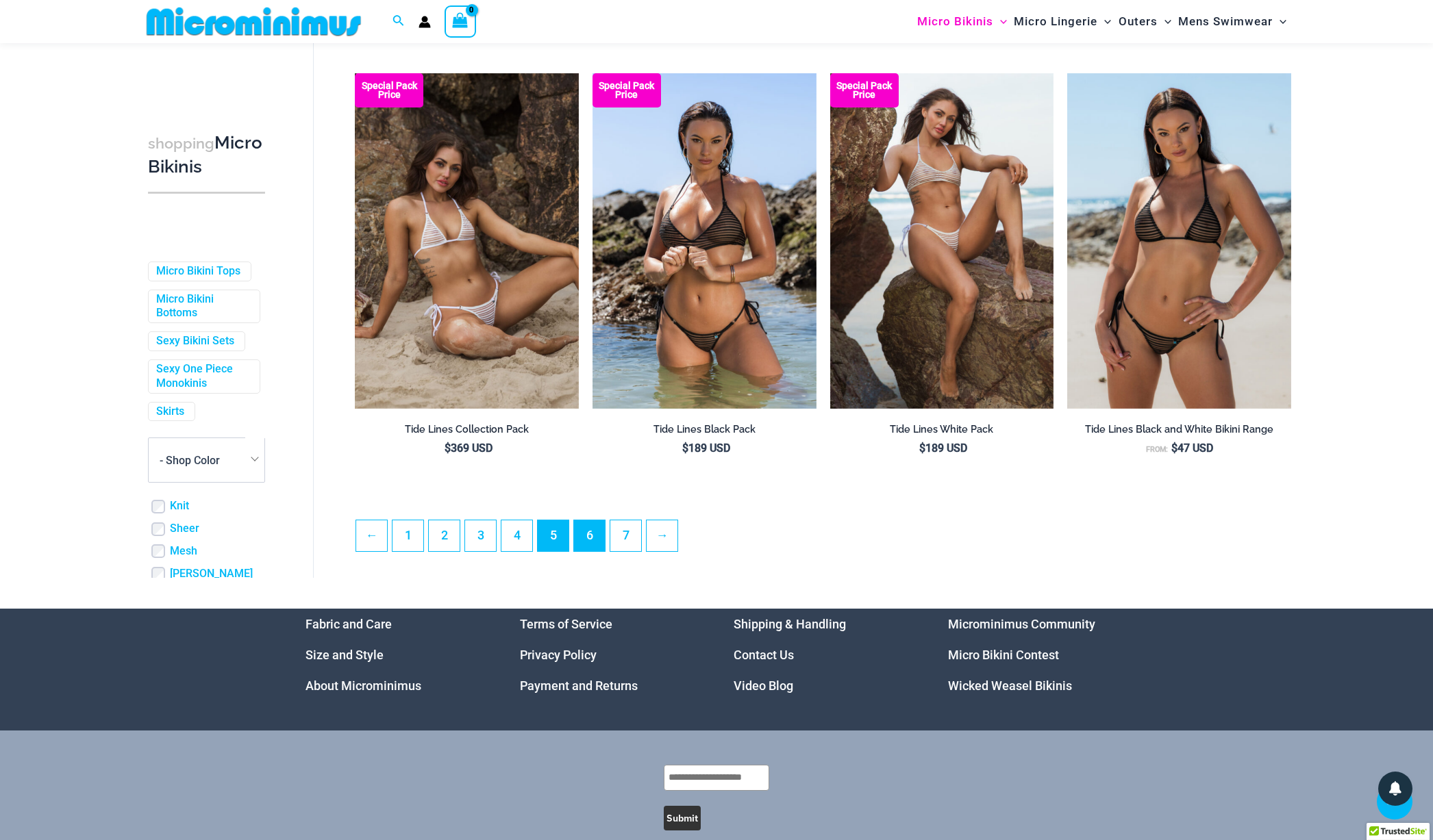
click at [593, 525] on link "6" at bounding box center [589, 535] width 30 height 30
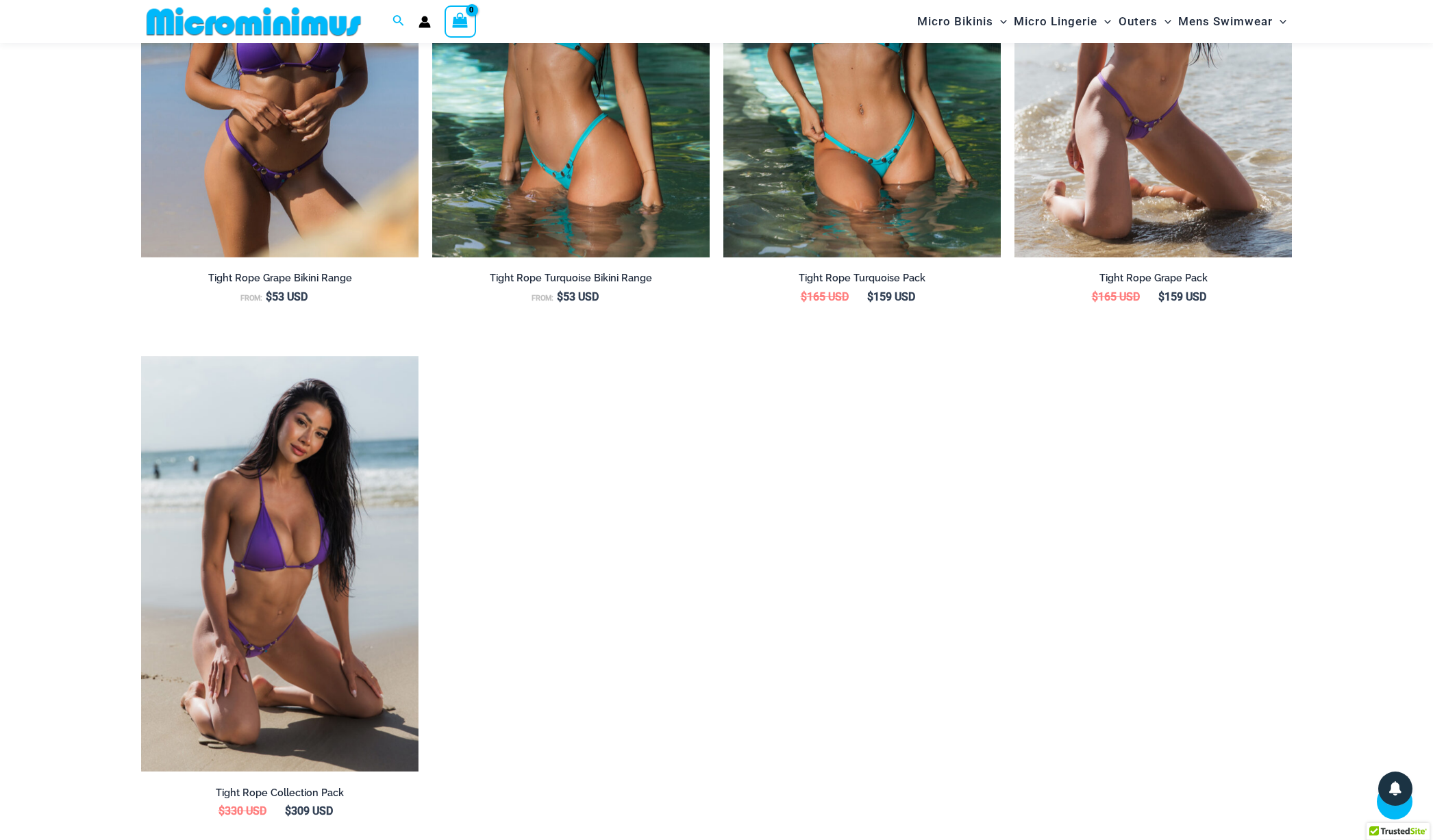
scroll to position [1780, 0]
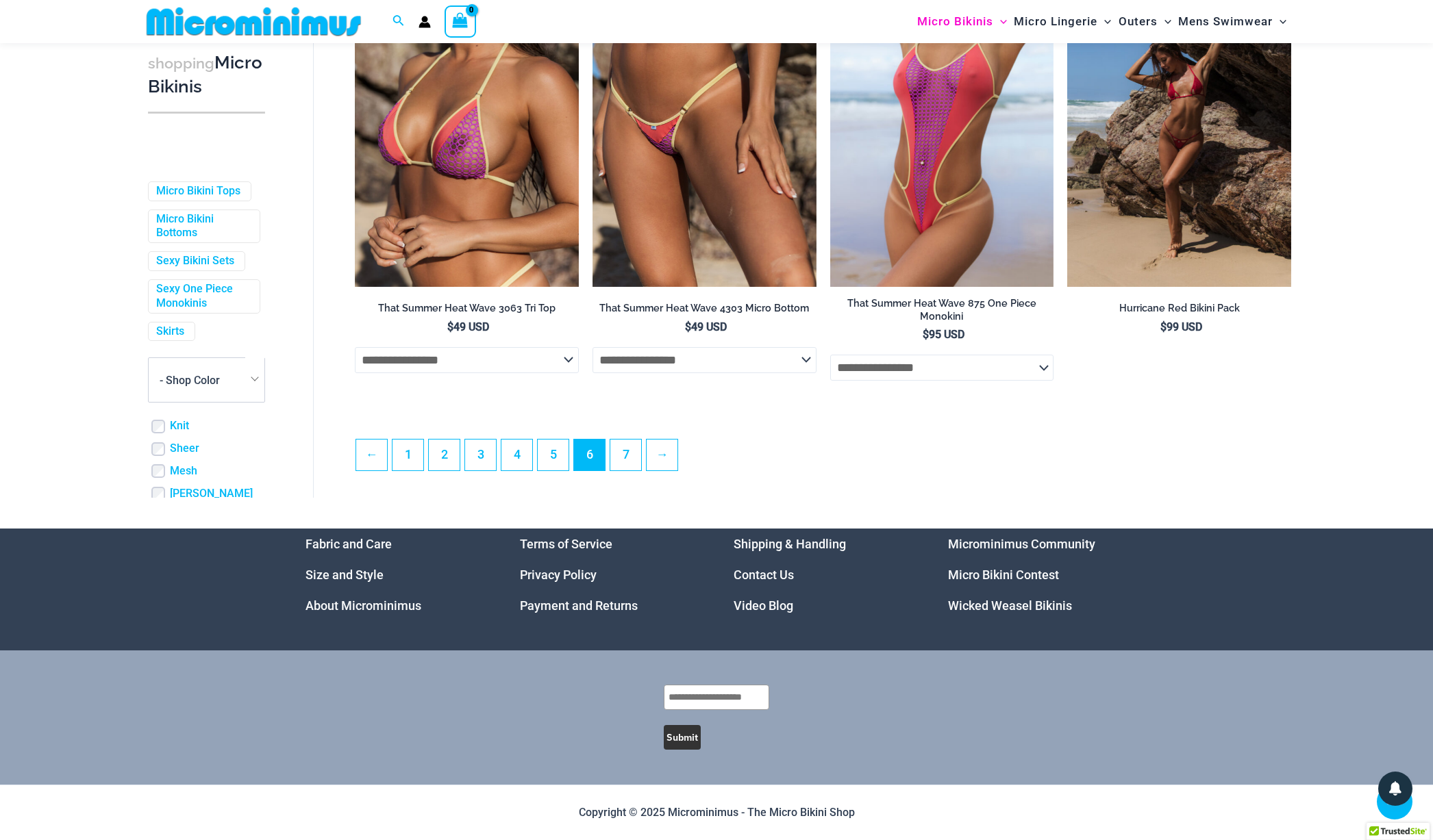
scroll to position [3512, 0]
click at [627, 458] on link "7" at bounding box center [626, 455] width 30 height 30
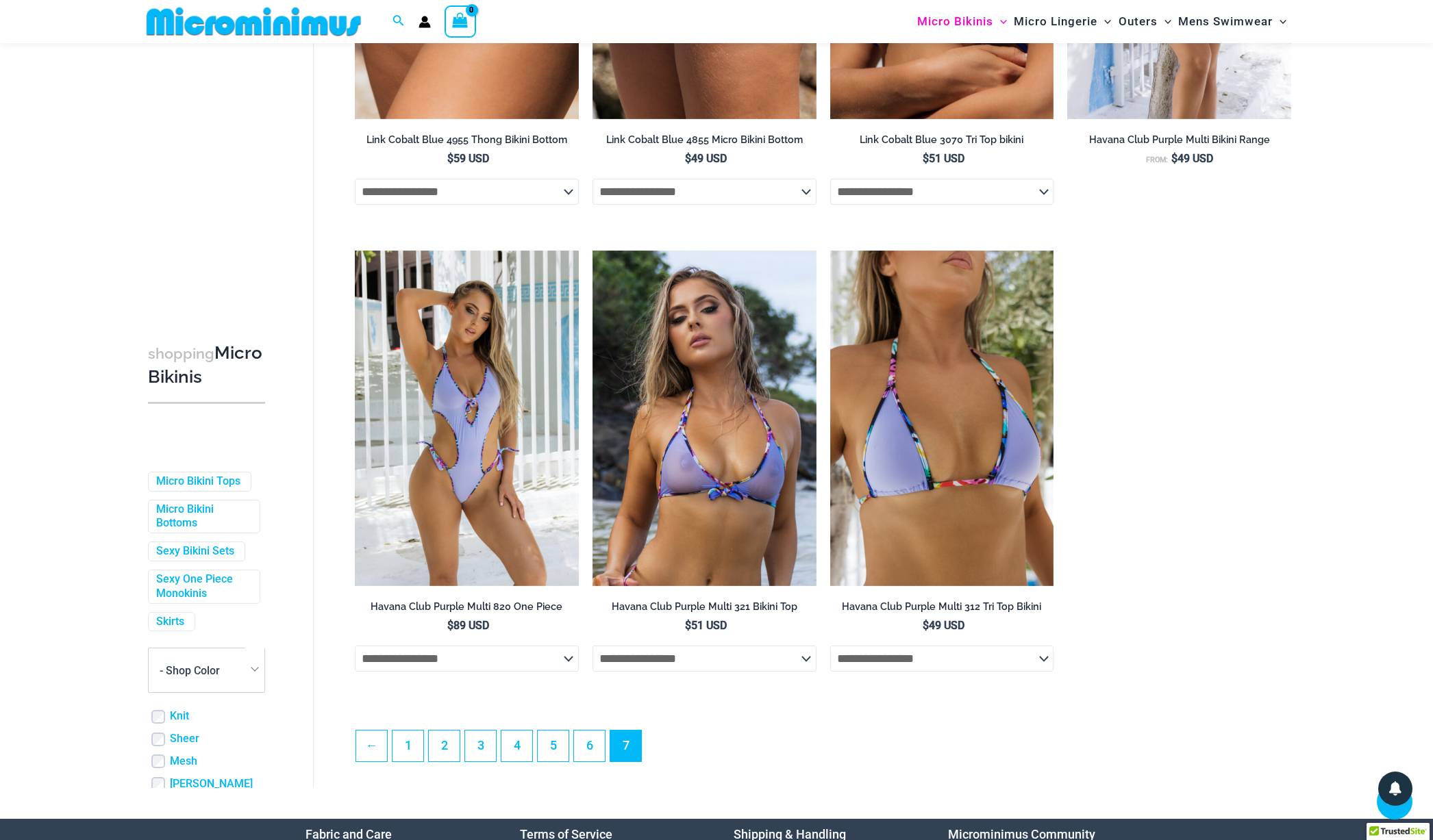
scroll to position [2237, 0]
